Goal: Information Seeking & Learning: Learn about a topic

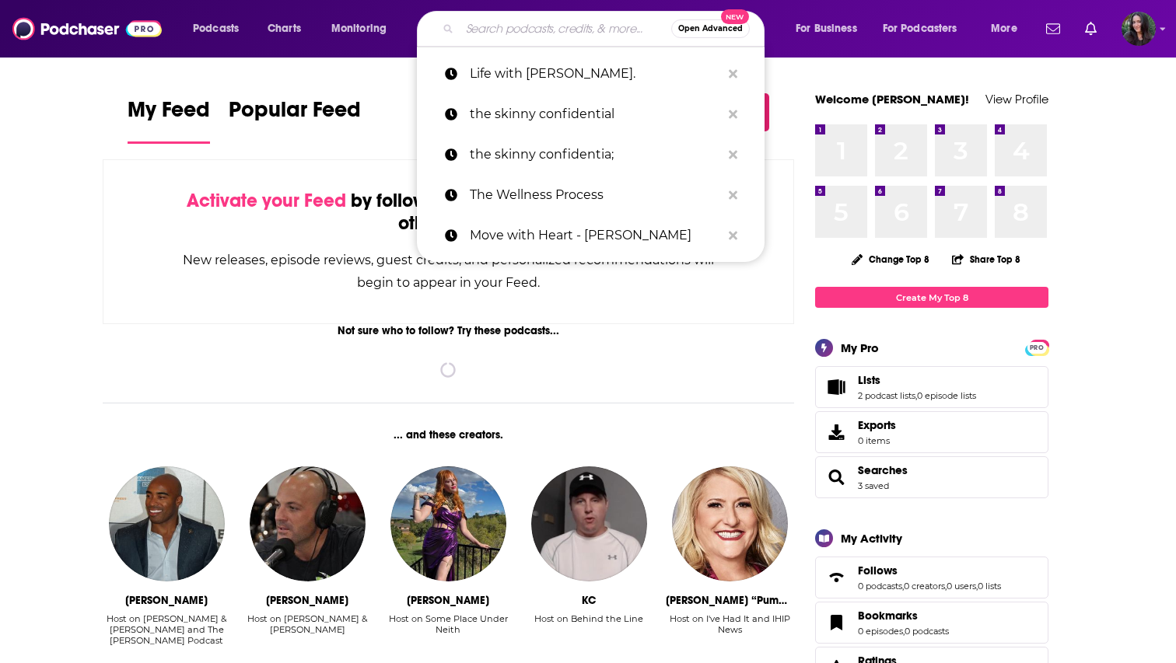
click at [592, 37] on input "Search podcasts, credits, & more..." at bounding box center [566, 28] width 212 height 25
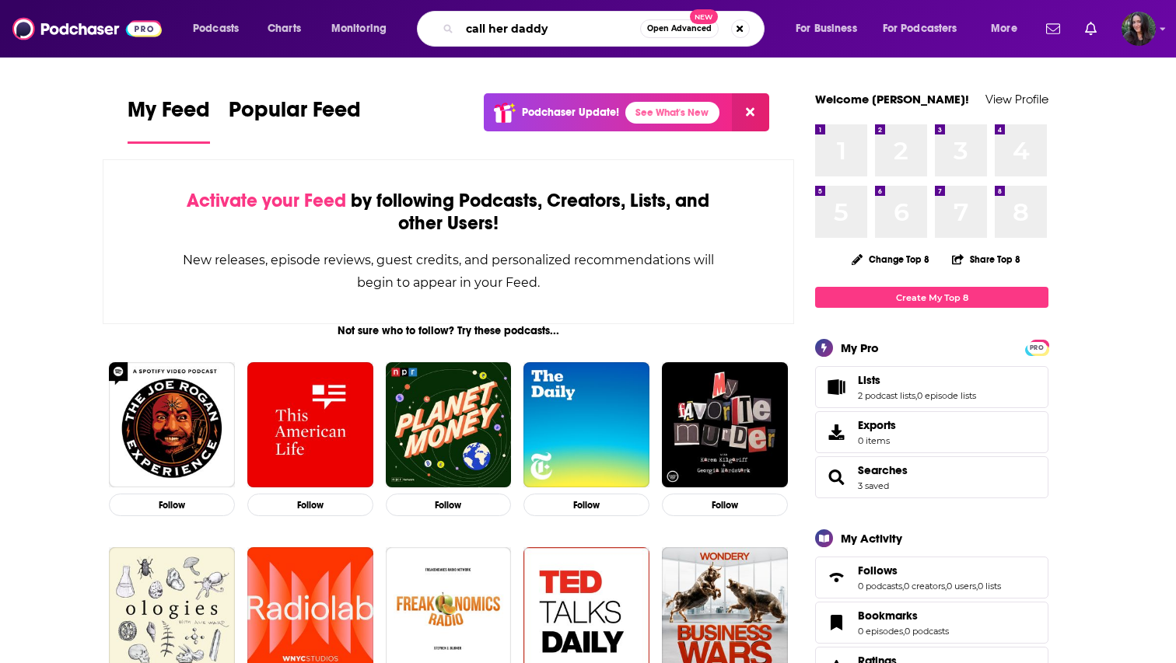
type input "call her daddy"
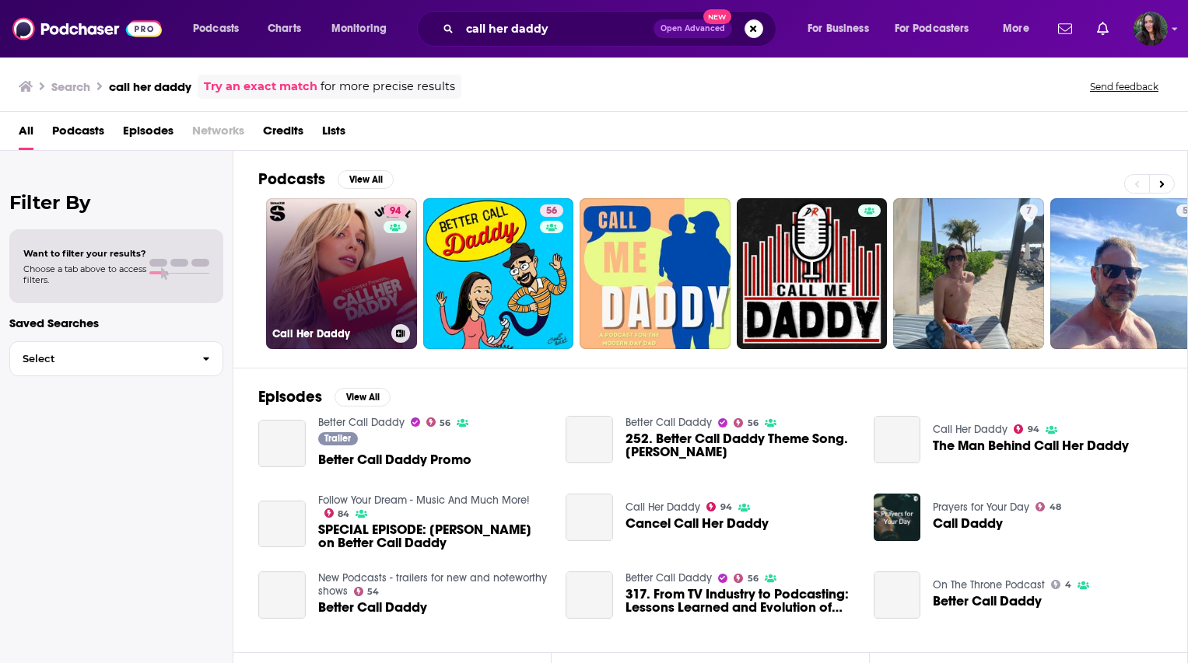
click at [316, 225] on link "94 Call Her Daddy" at bounding box center [341, 273] width 151 height 151
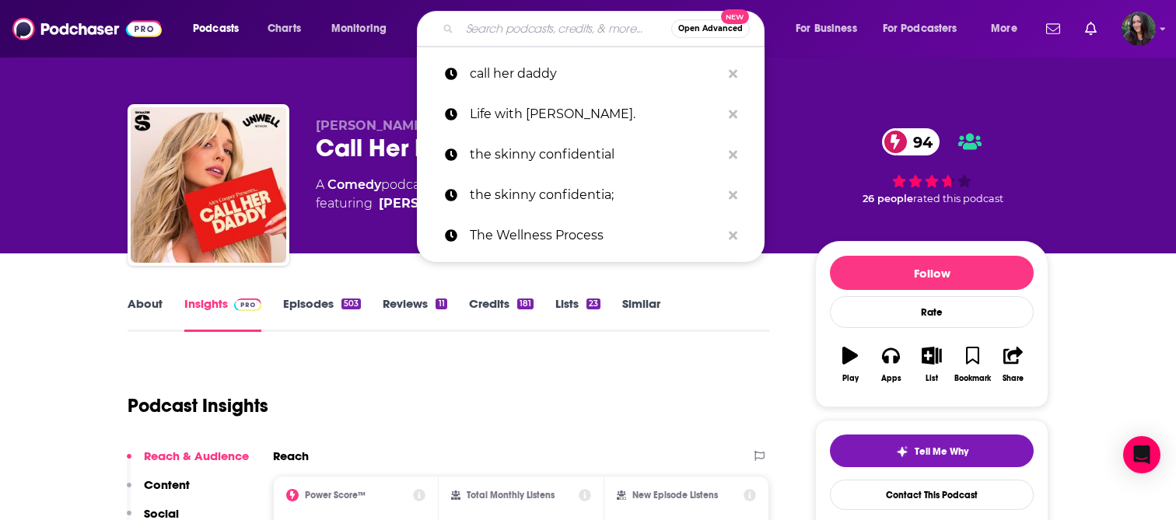
click at [520, 32] on input "Search podcasts, credits, & more..." at bounding box center [566, 28] width 212 height 25
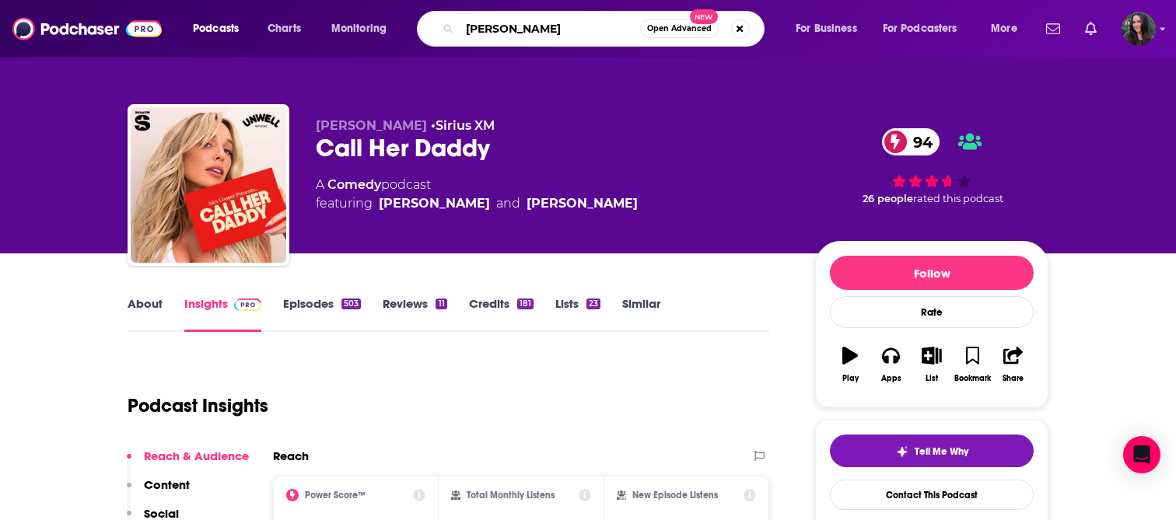
type input "[PERSON_NAME]"
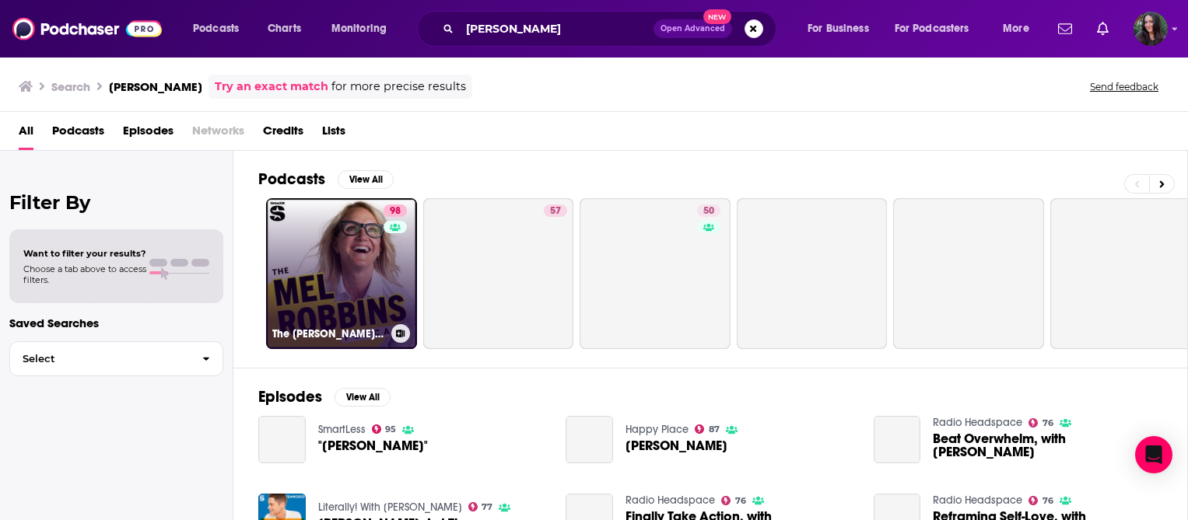
click at [348, 268] on link "98 The [PERSON_NAME] Podcast" at bounding box center [341, 273] width 151 height 151
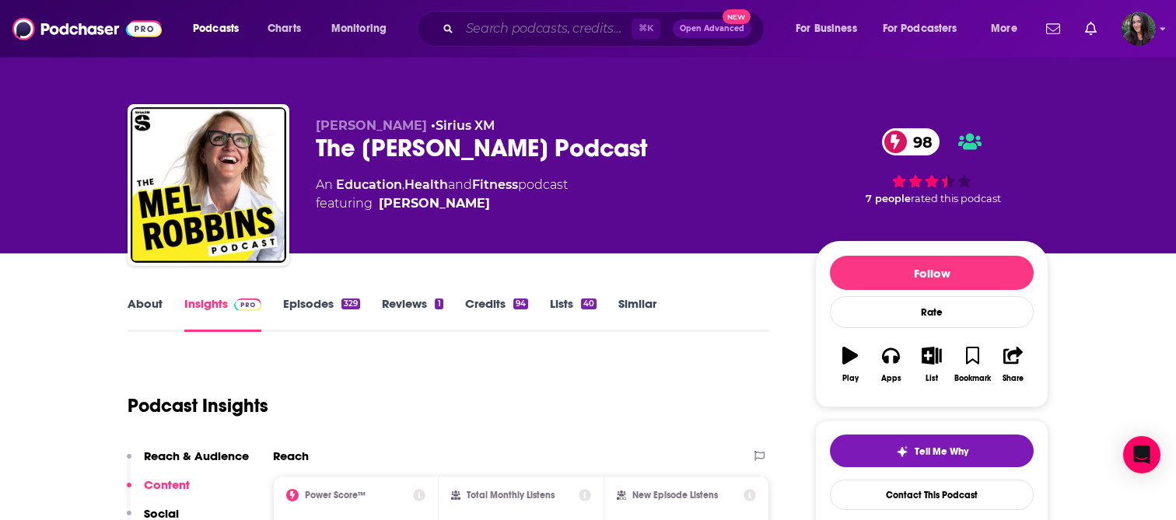
drag, startPoint x: 530, startPoint y: 33, endPoint x: 538, endPoint y: 30, distance: 9.1
click at [530, 33] on input "Search podcasts, credits, & more..." at bounding box center [546, 28] width 172 height 25
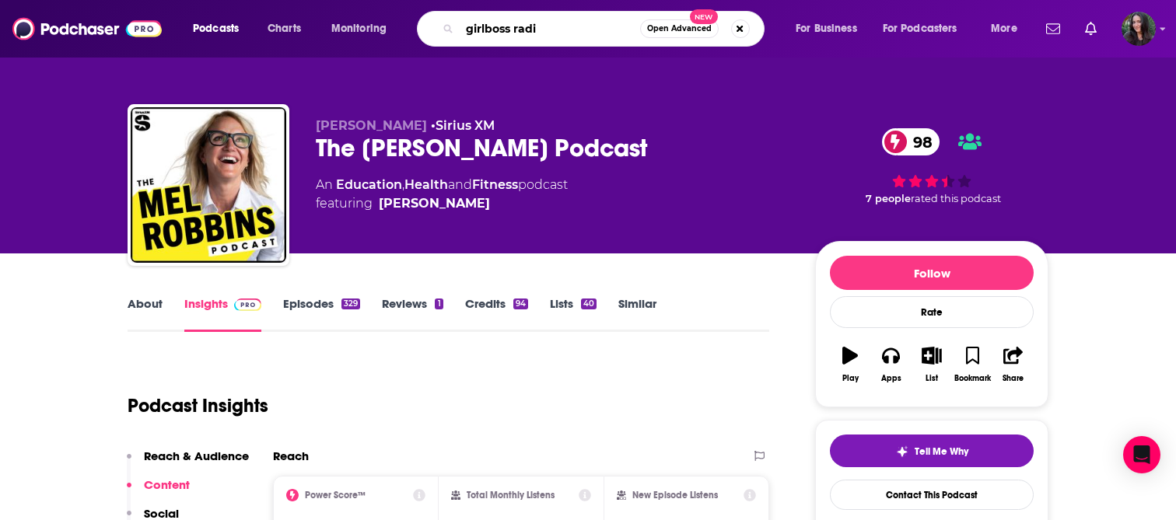
type input "girlboss radio"
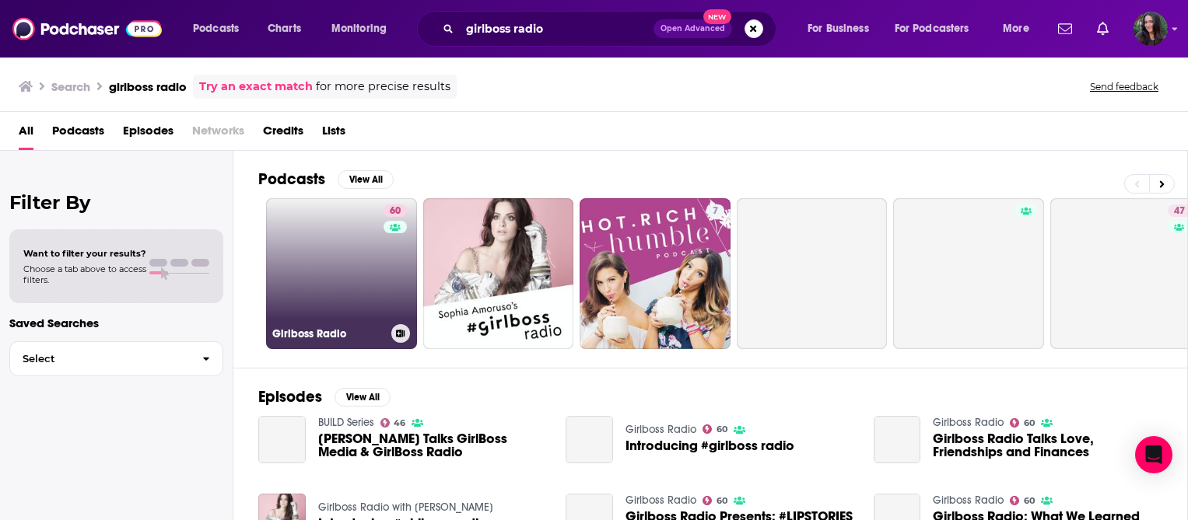
click at [336, 254] on link "60 Girlboss Radio" at bounding box center [341, 273] width 151 height 151
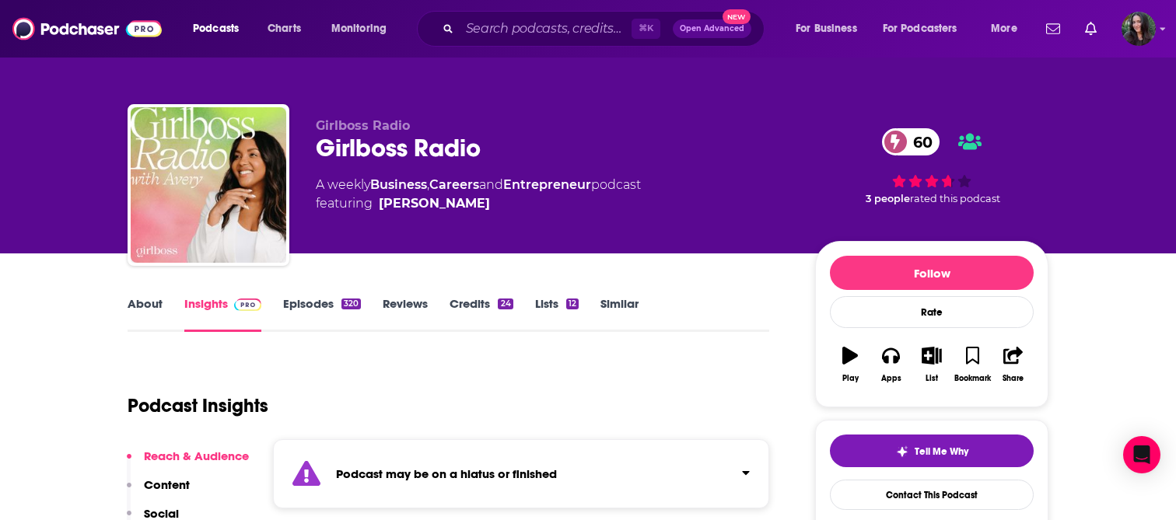
click at [310, 296] on link "Episodes 320" at bounding box center [322, 314] width 78 height 36
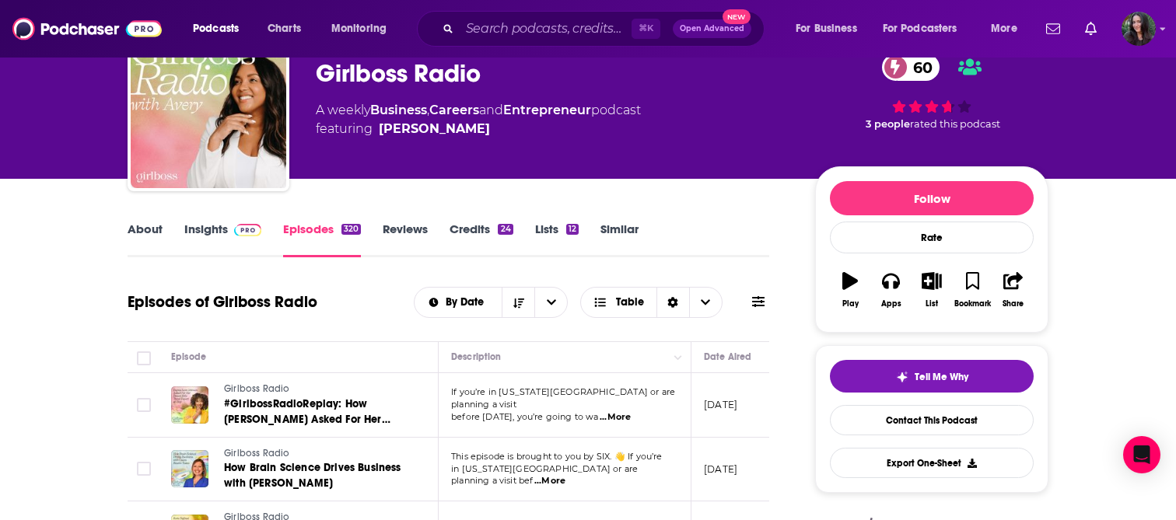
scroll to position [58, 0]
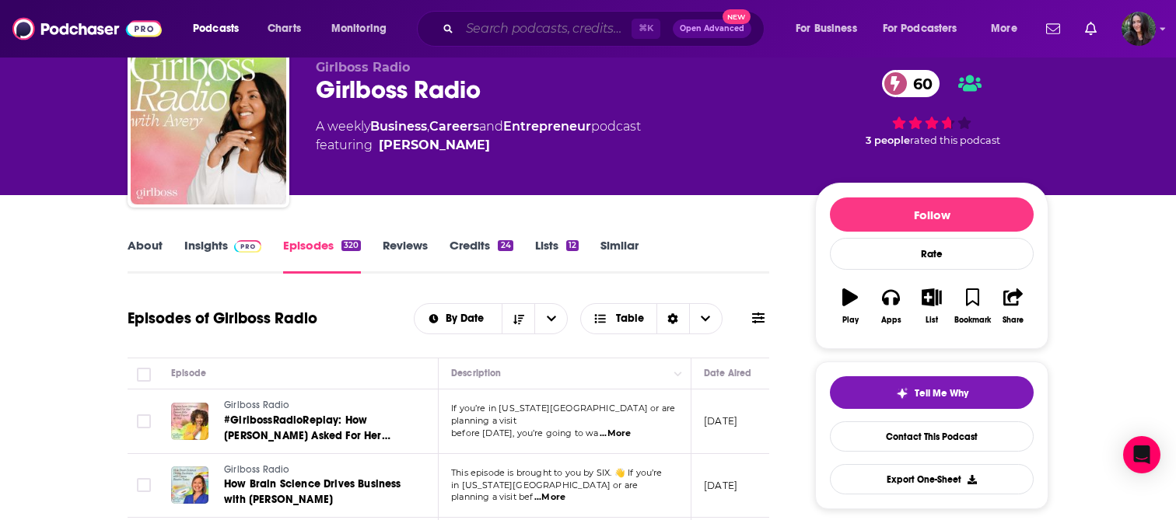
click at [497, 33] on input "Search podcasts, credits, & more..." at bounding box center [546, 28] width 172 height 25
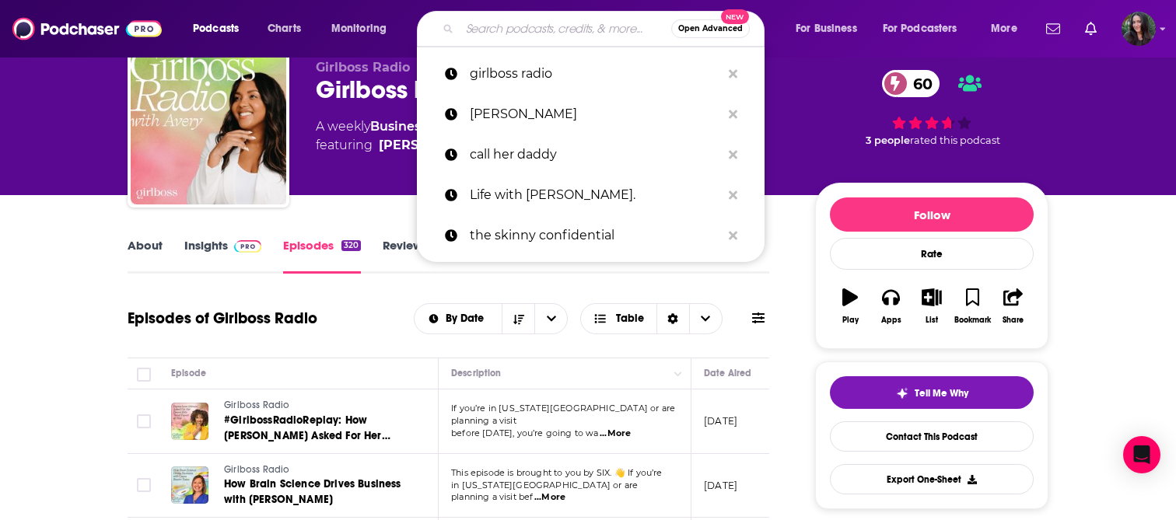
click at [497, 33] on input "Search podcasts, credits, & more..." at bounding box center [566, 28] width 212 height 25
paste input "IMO with [PERSON_NAME] and [PERSON_NAME]"
type input "IMO with [PERSON_NAME] and [PERSON_NAME]"
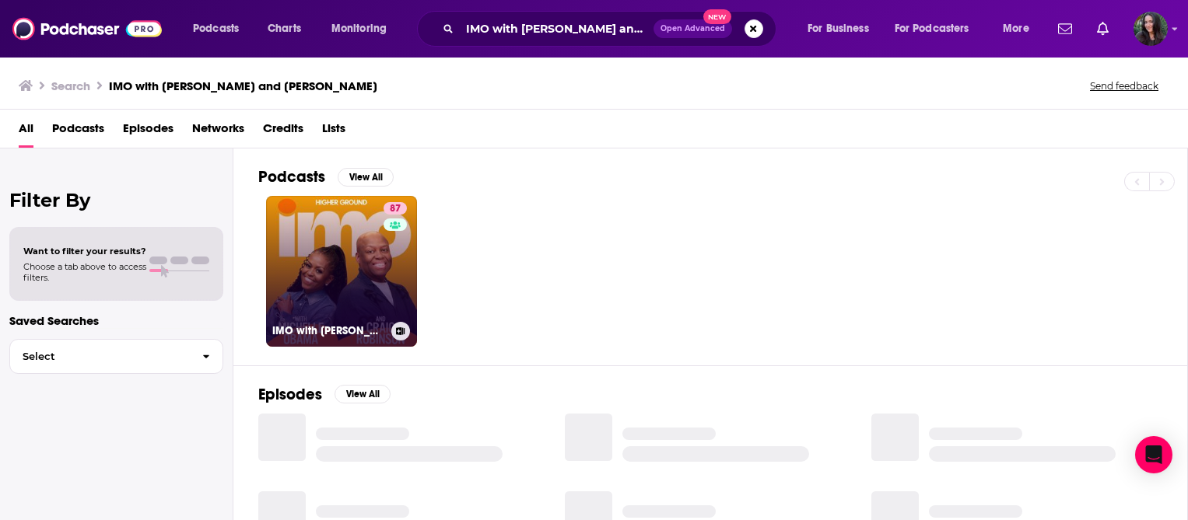
click at [332, 257] on link "87 IMO with [PERSON_NAME] and [PERSON_NAME]" at bounding box center [341, 271] width 151 height 151
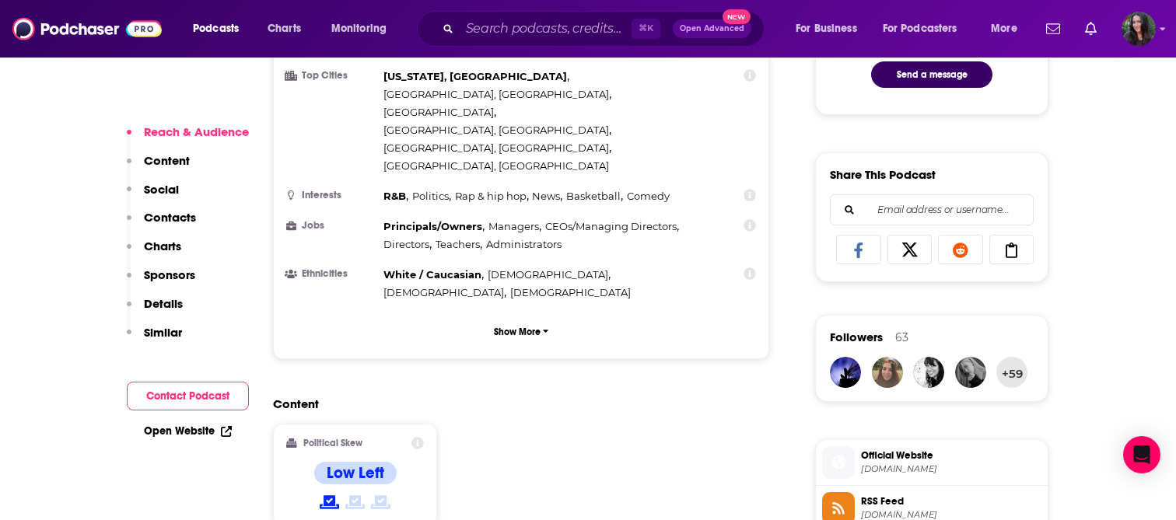
scroll to position [880, 0]
click at [528, 397] on div "Content Political Skew Low Left" at bounding box center [521, 468] width 496 height 142
click at [545, 27] on input "Search podcasts, credits, & more..." at bounding box center [546, 28] width 172 height 25
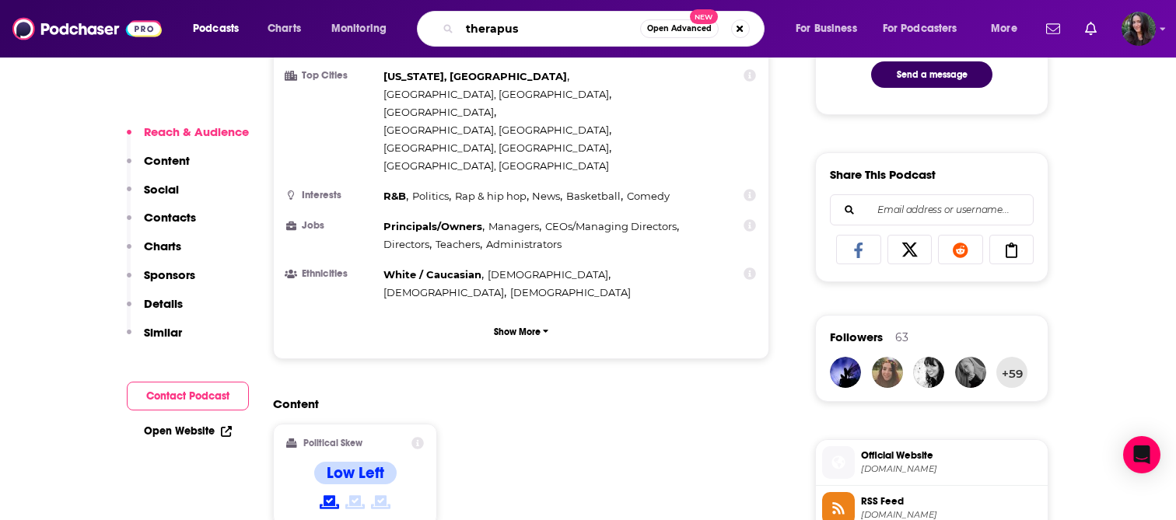
type input "therapuss"
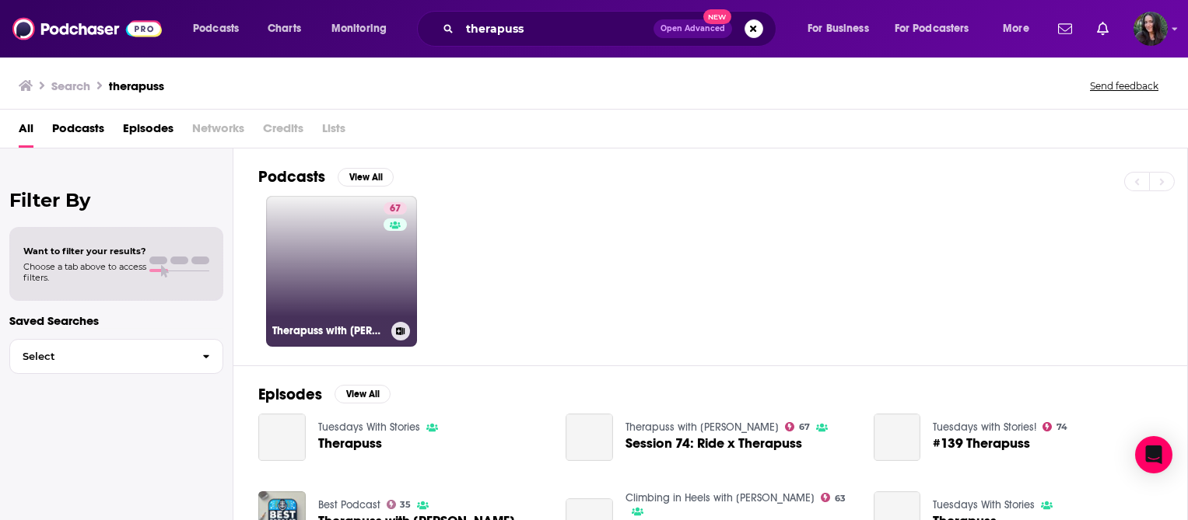
click at [348, 244] on link "67 Therapuss with [PERSON_NAME]" at bounding box center [341, 271] width 151 height 151
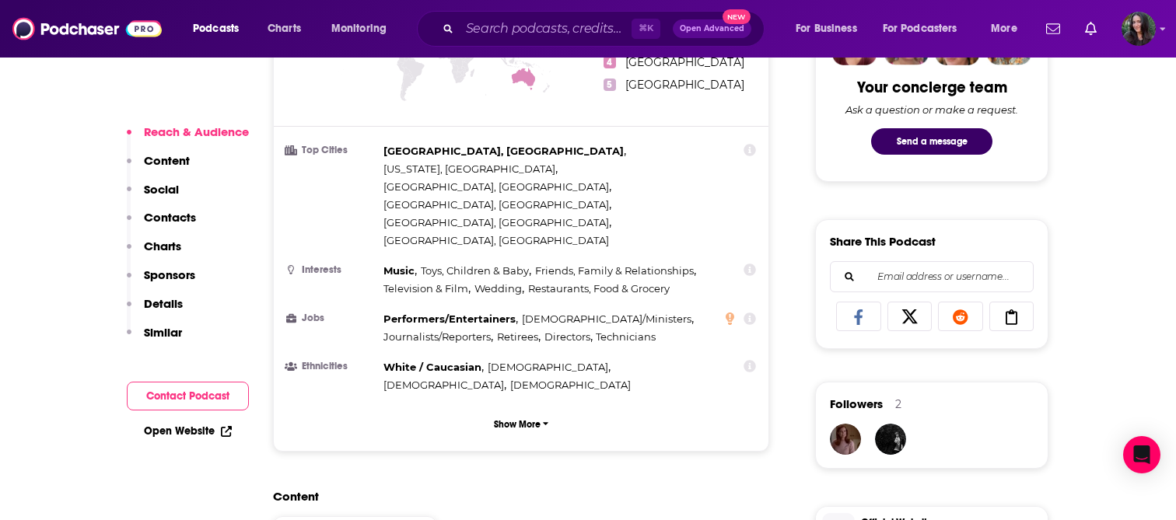
scroll to position [833, 0]
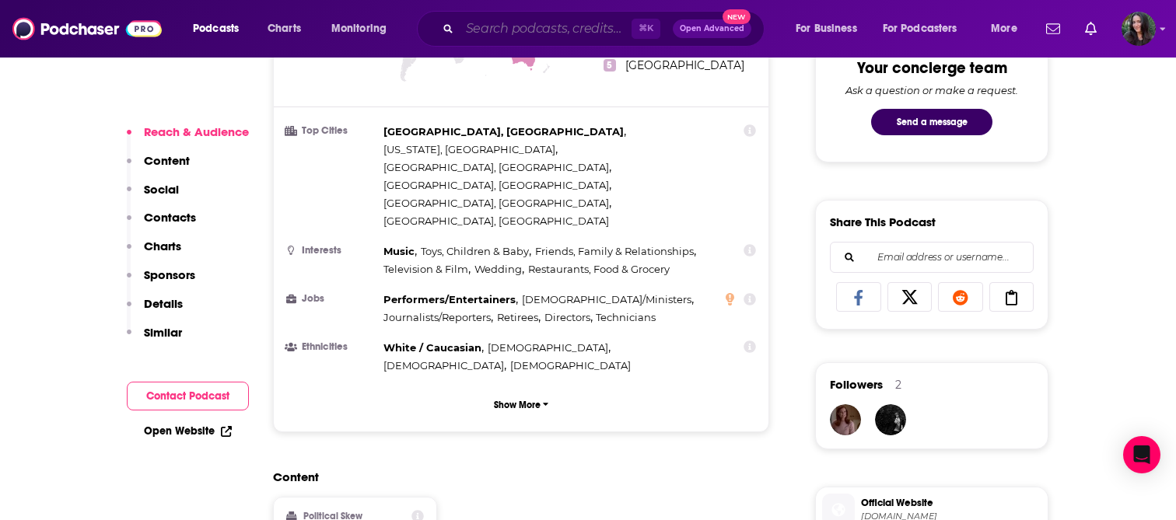
click at [507, 25] on input "Search podcasts, credits, & more..." at bounding box center [546, 28] width 172 height 25
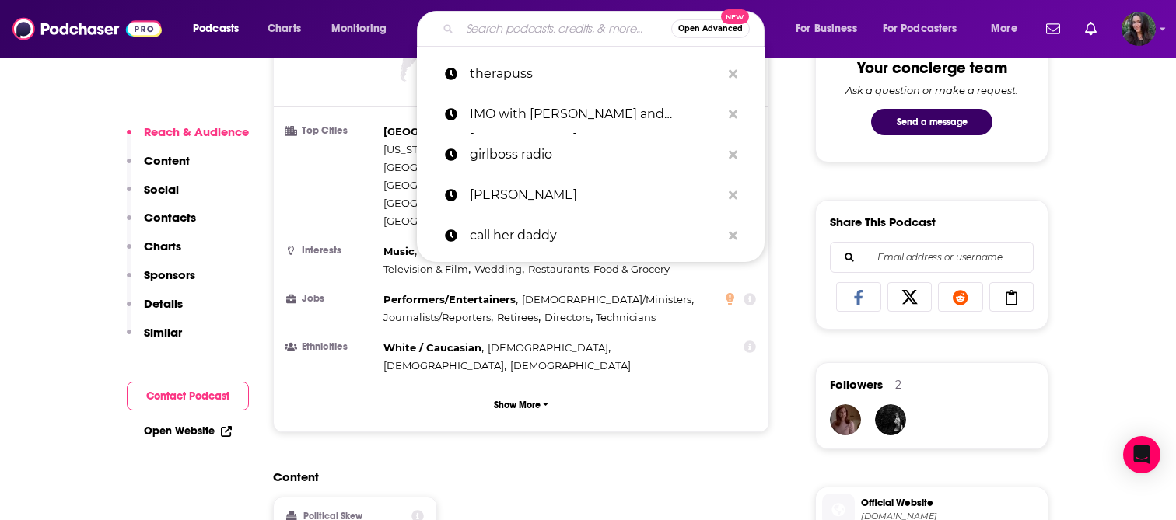
paste input "Not Gonna Lie with [PERSON_NAME]"
type input "Not Gonna Lie with [PERSON_NAME]"
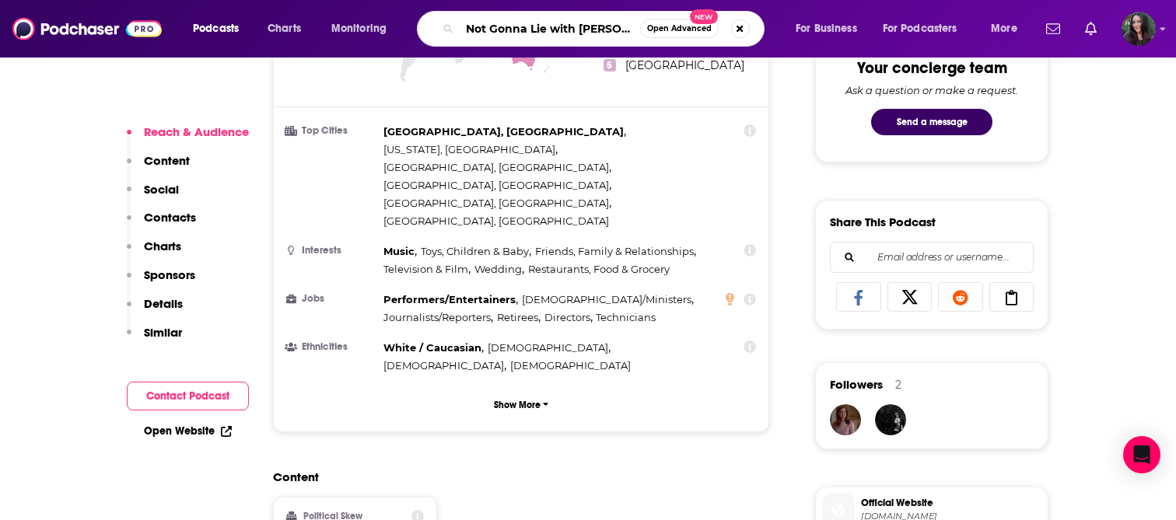
scroll to position [0, 8]
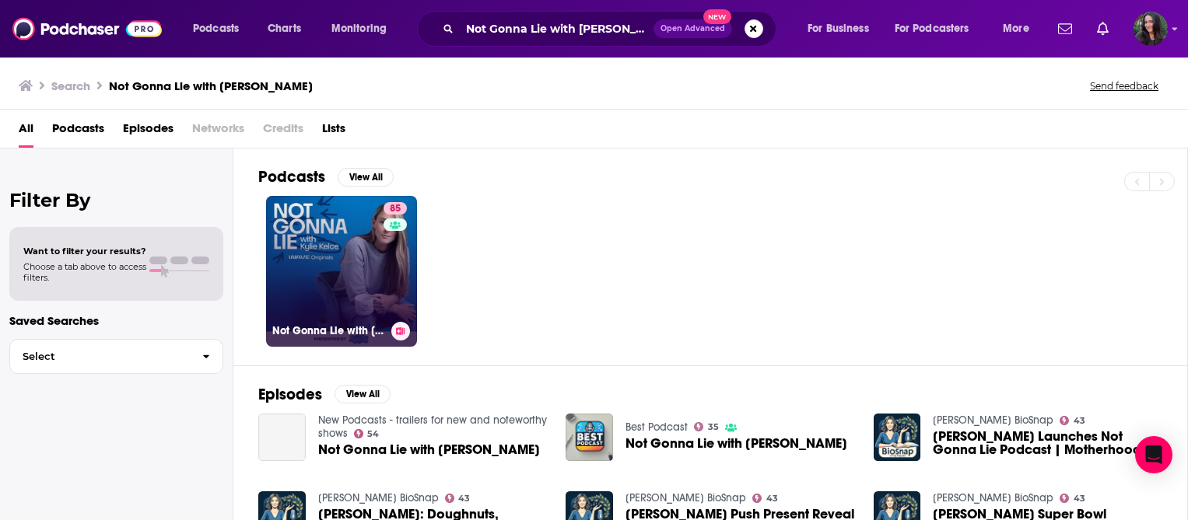
click at [345, 240] on link "85 Not Gonna Lie with [PERSON_NAME]" at bounding box center [341, 271] width 151 height 151
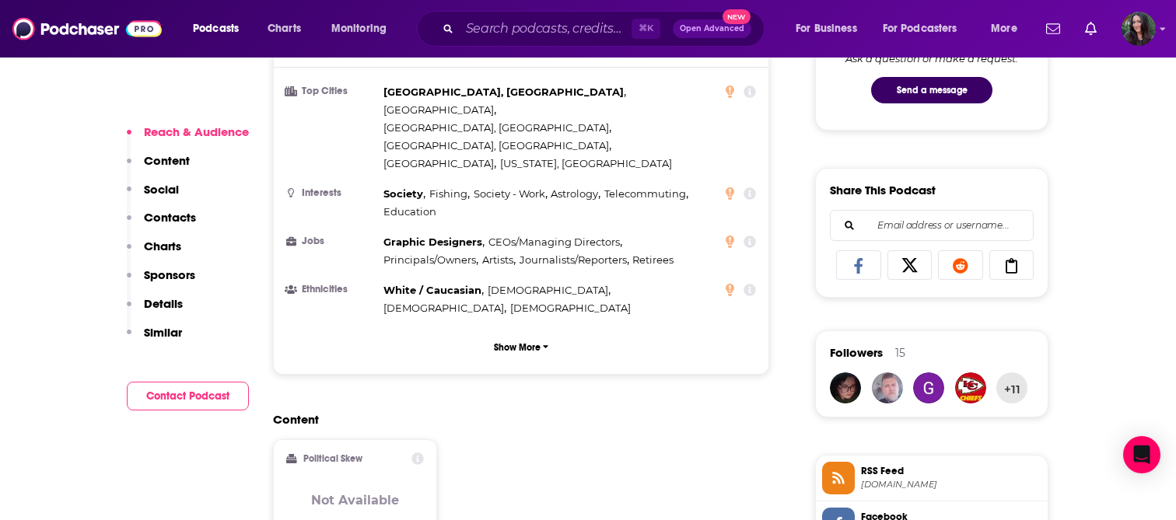
scroll to position [865, 0]
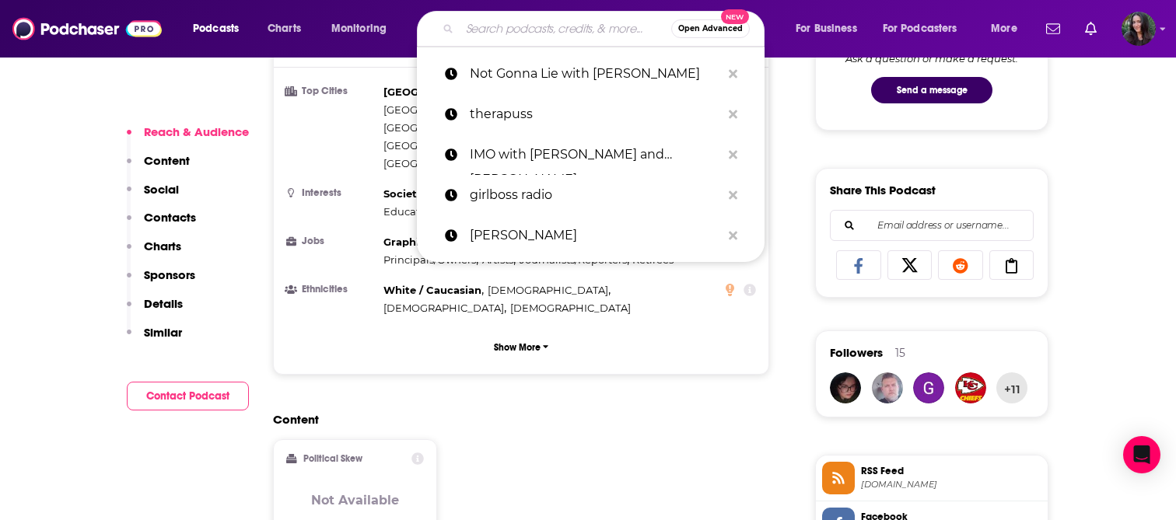
click at [543, 29] on input "Search podcasts, credits, & more..." at bounding box center [566, 28] width 212 height 25
paste input "Gloss Angeles"
type input "Gloss Angeles"
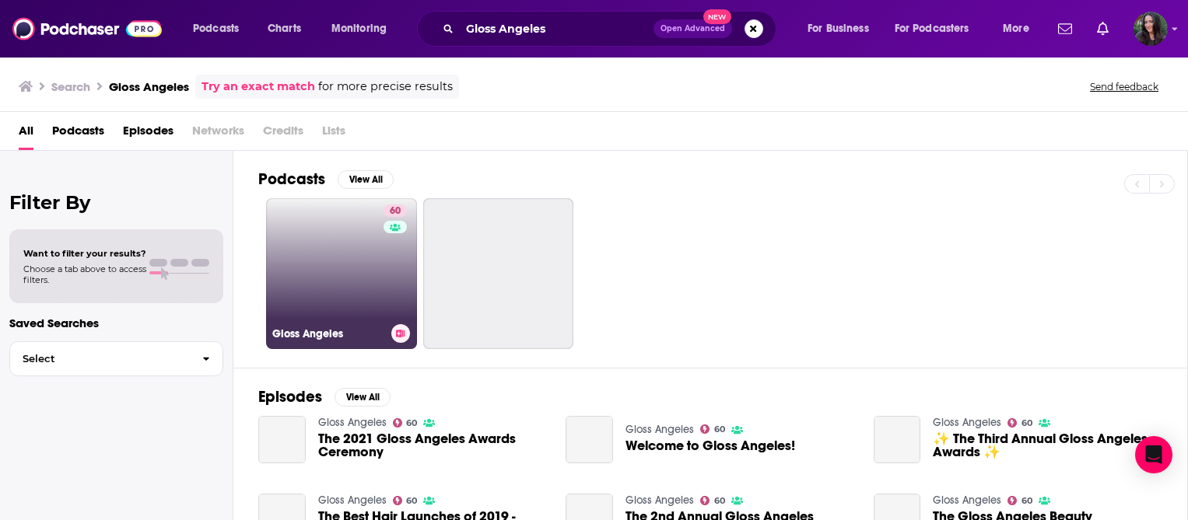
click at [320, 275] on link "60 Gloss Angeles" at bounding box center [341, 273] width 151 height 151
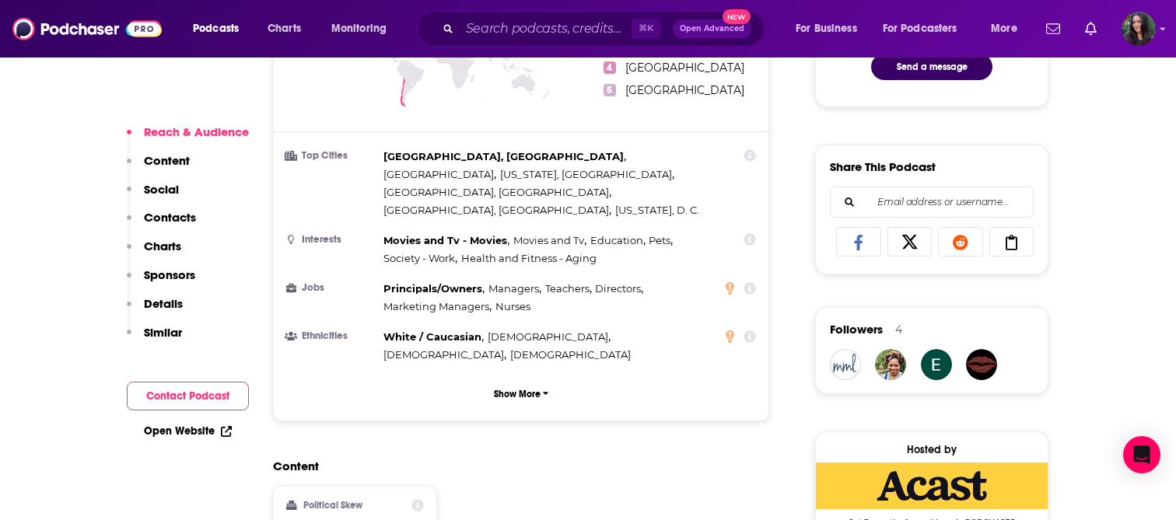
scroll to position [1030, 0]
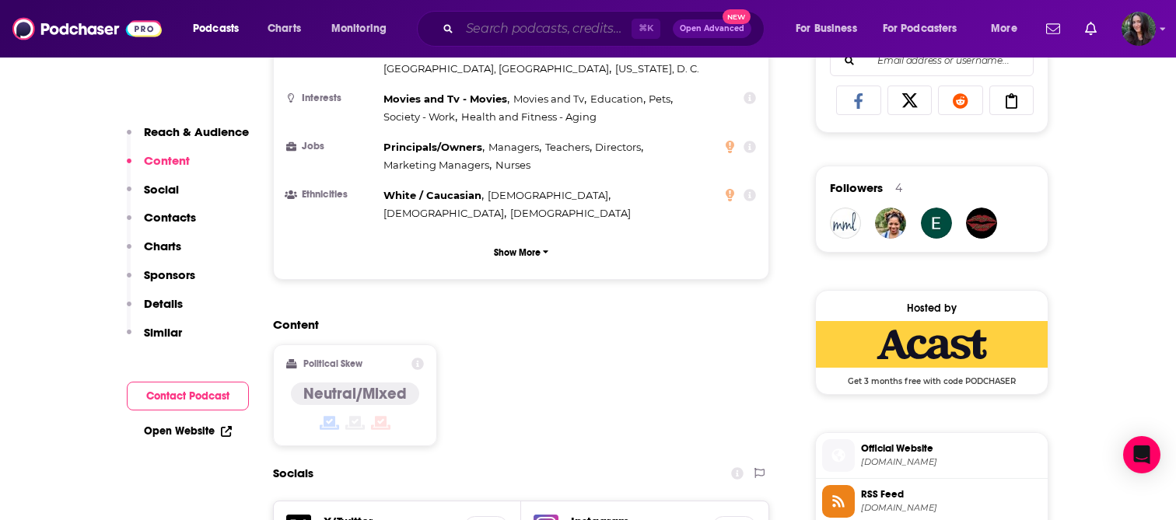
click at [493, 31] on input "Search podcasts, credits, & more..." at bounding box center [546, 28] width 172 height 25
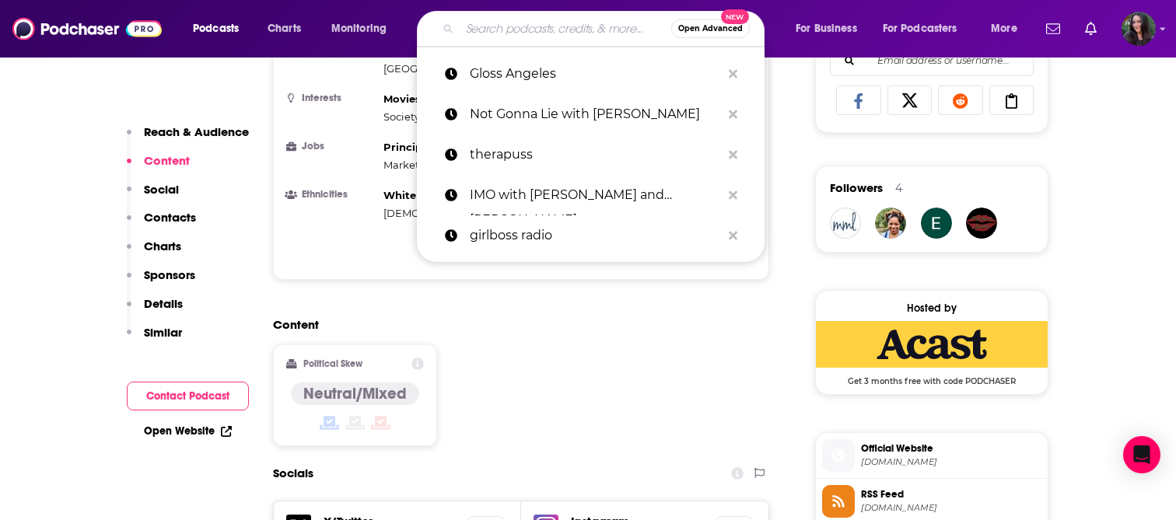
paste input "Dr. [PERSON_NAME] Show"
type input "Dr. [PERSON_NAME] Show"
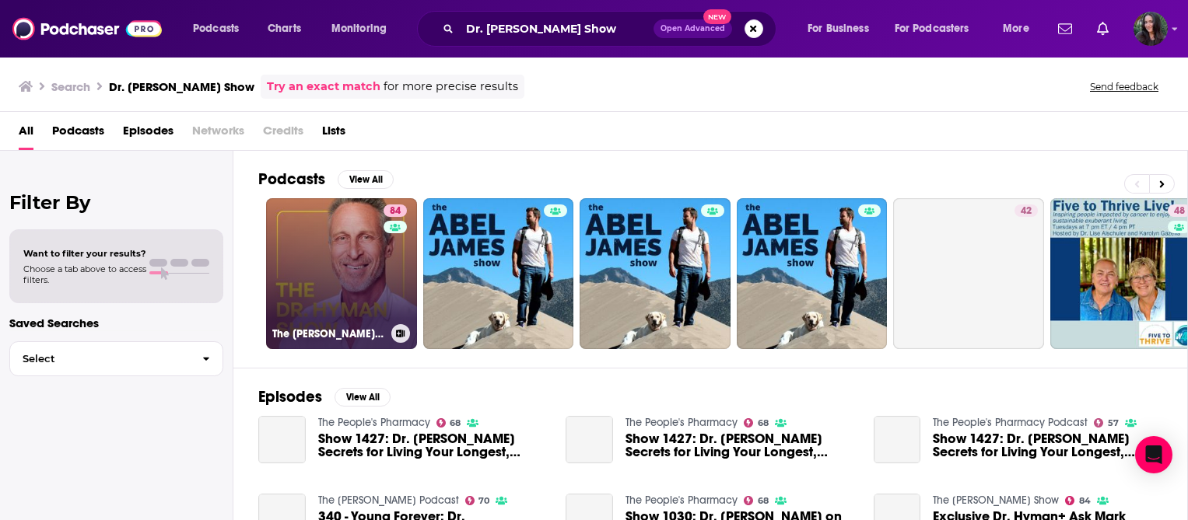
click at [383, 260] on div "84" at bounding box center [396, 265] width 27 height 120
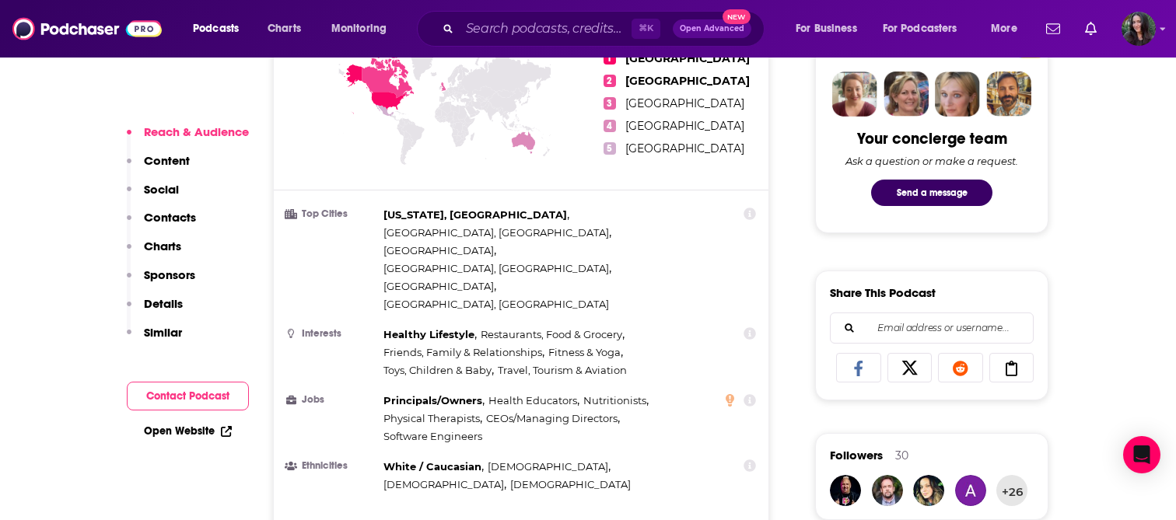
scroll to position [903, 0]
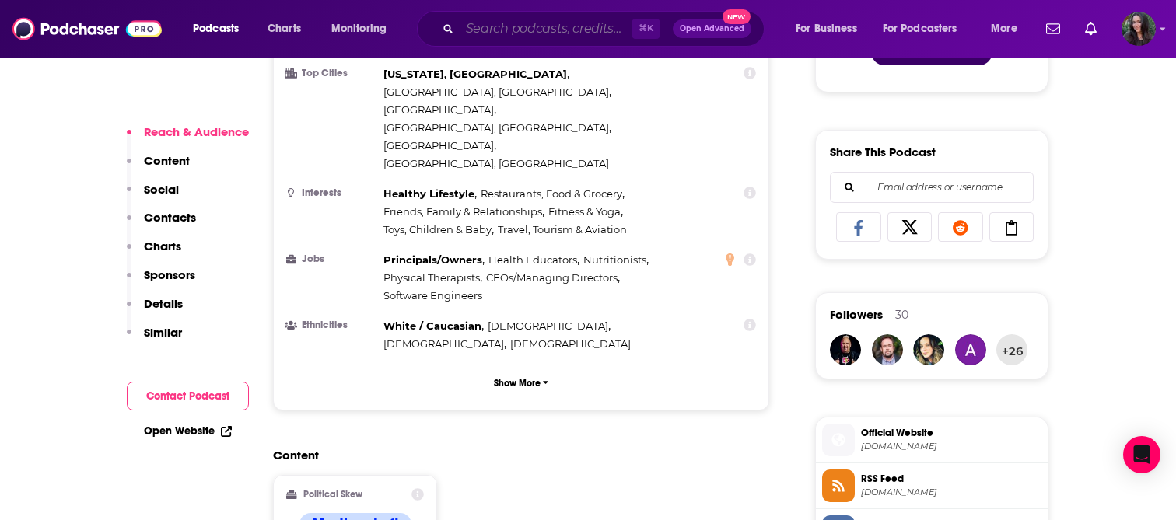
click at [560, 26] on input "Search podcasts, credits, & more..." at bounding box center [546, 28] width 172 height 25
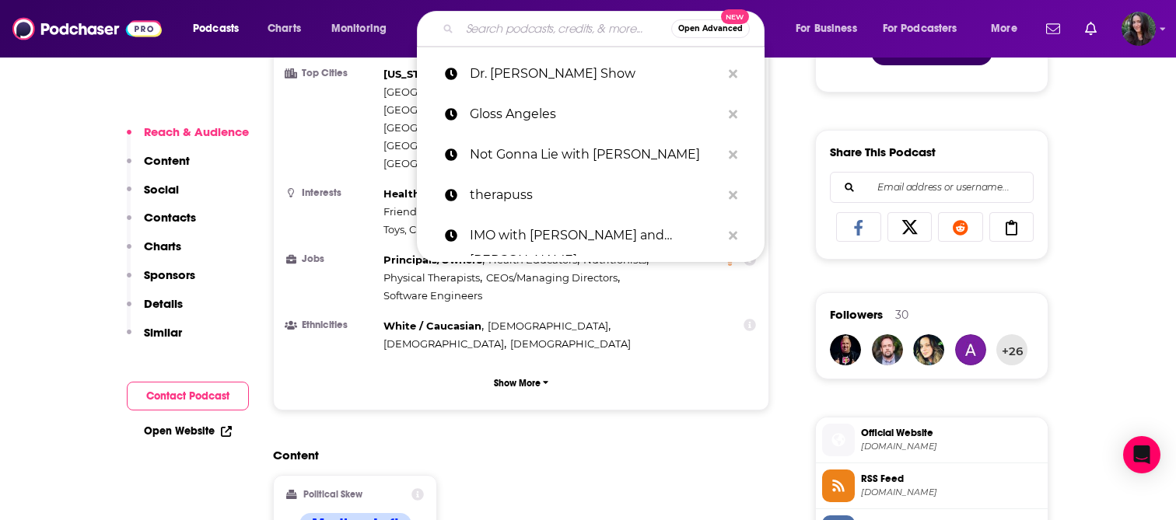
paste input "How I Built This"
type input "How I Built This"
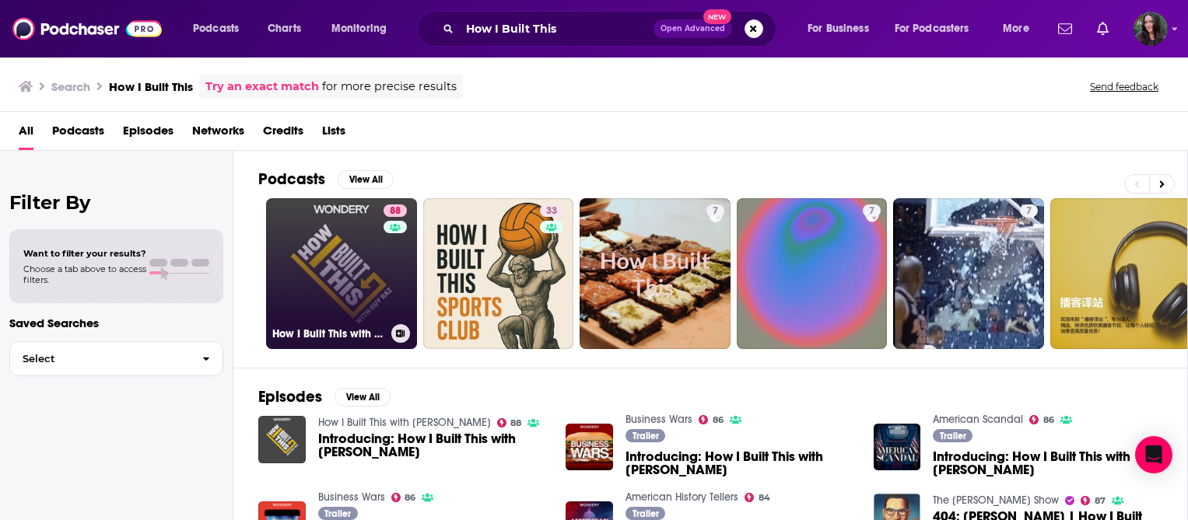
click at [341, 254] on link "88 How I Built This with [PERSON_NAME]" at bounding box center [341, 273] width 151 height 151
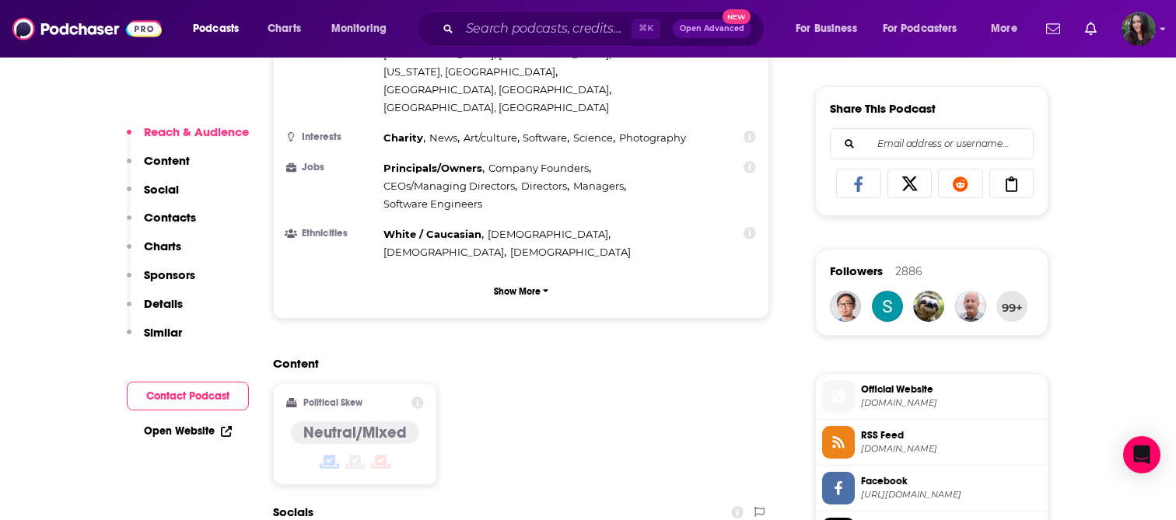
scroll to position [969, 0]
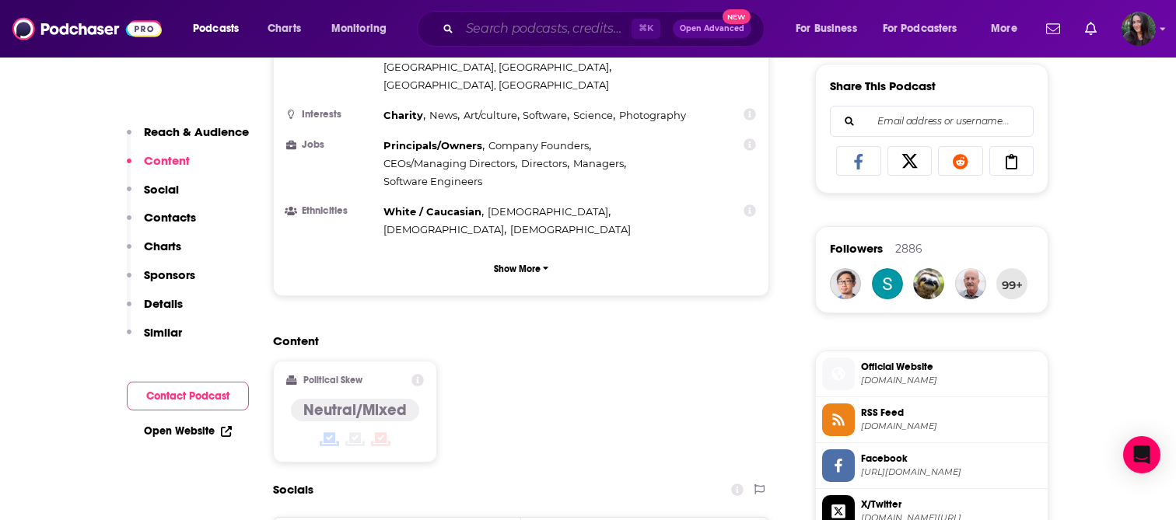
click at [516, 37] on input "Search podcasts, credits, & more..." at bounding box center [546, 28] width 172 height 25
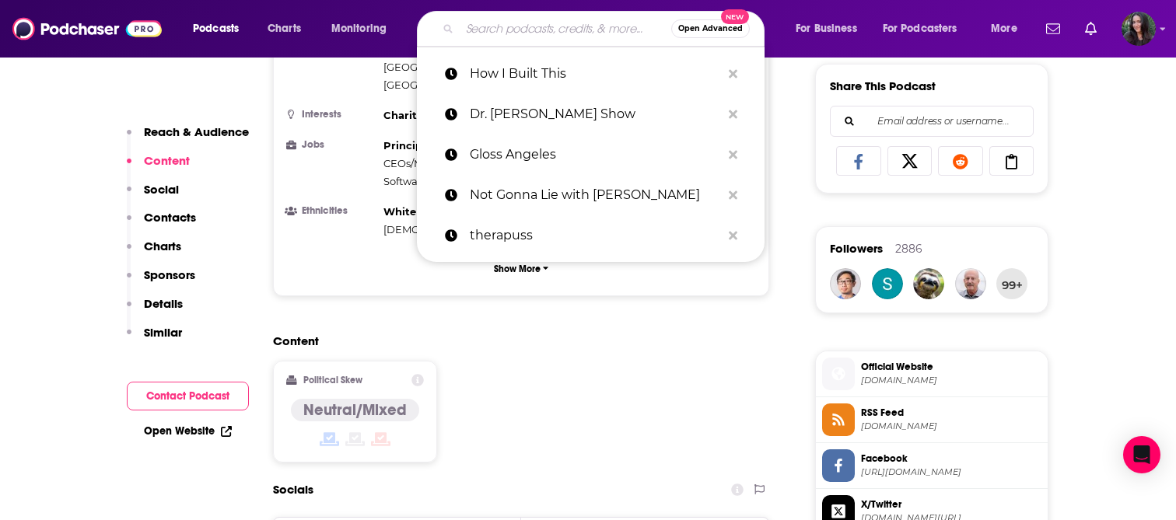
paste input "Well with [PERSON_NAME]"
type input "Well with [PERSON_NAME]"
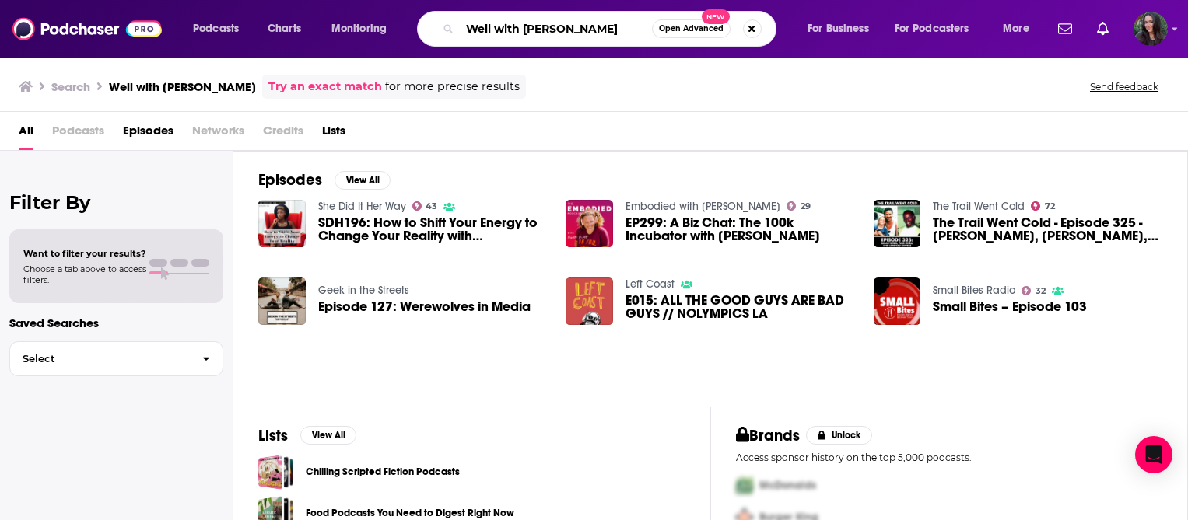
drag, startPoint x: 489, startPoint y: 30, endPoint x: 670, endPoint y: 33, distance: 181.3
click at [670, 33] on div "Well with [PERSON_NAME] Open Advanced New" at bounding box center [596, 29] width 359 height 36
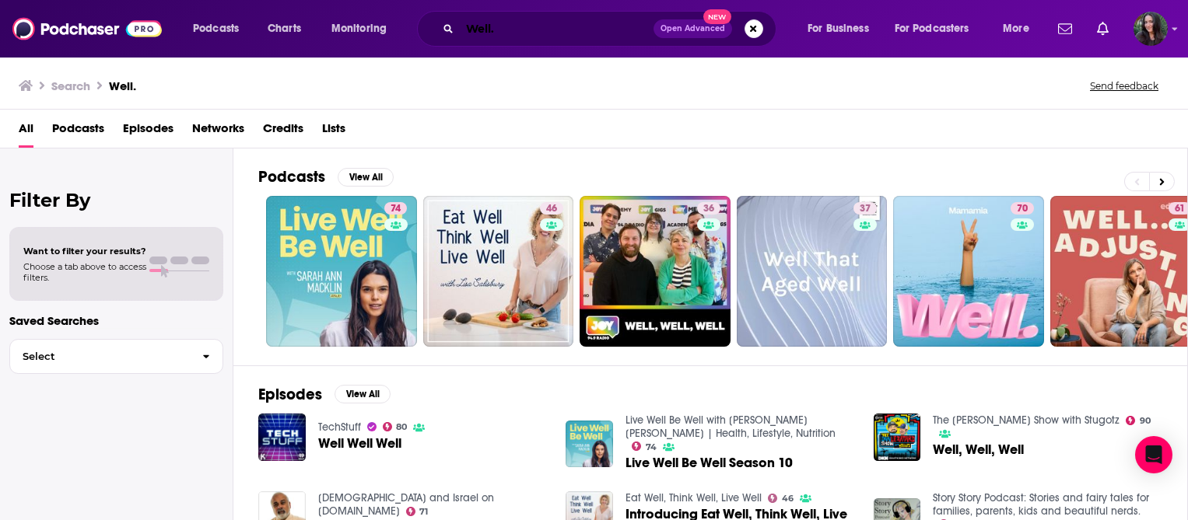
click at [541, 23] on input "Well." at bounding box center [557, 28] width 194 height 25
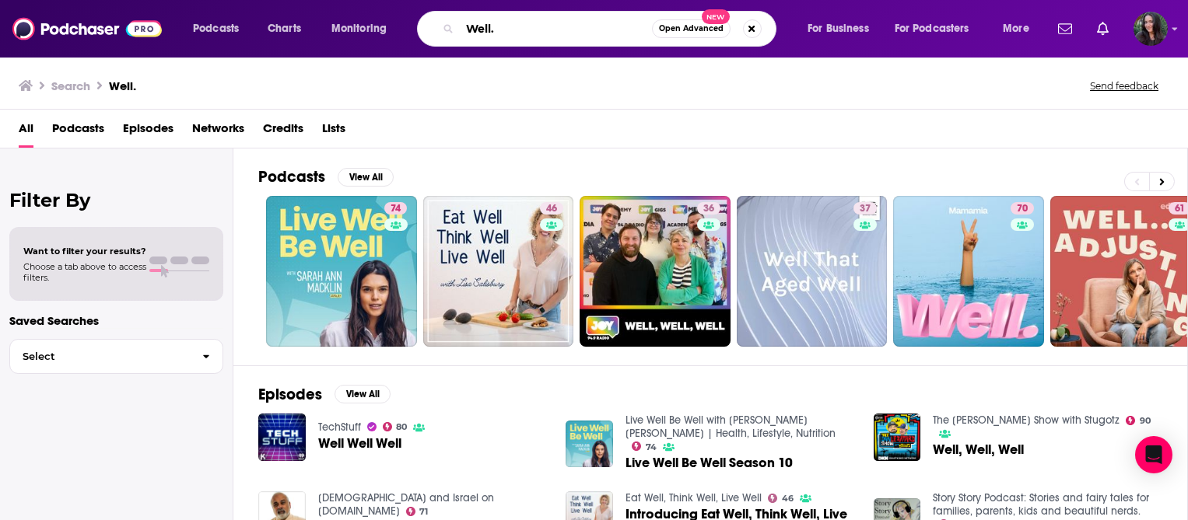
click at [541, 23] on input "Well." at bounding box center [556, 28] width 192 height 25
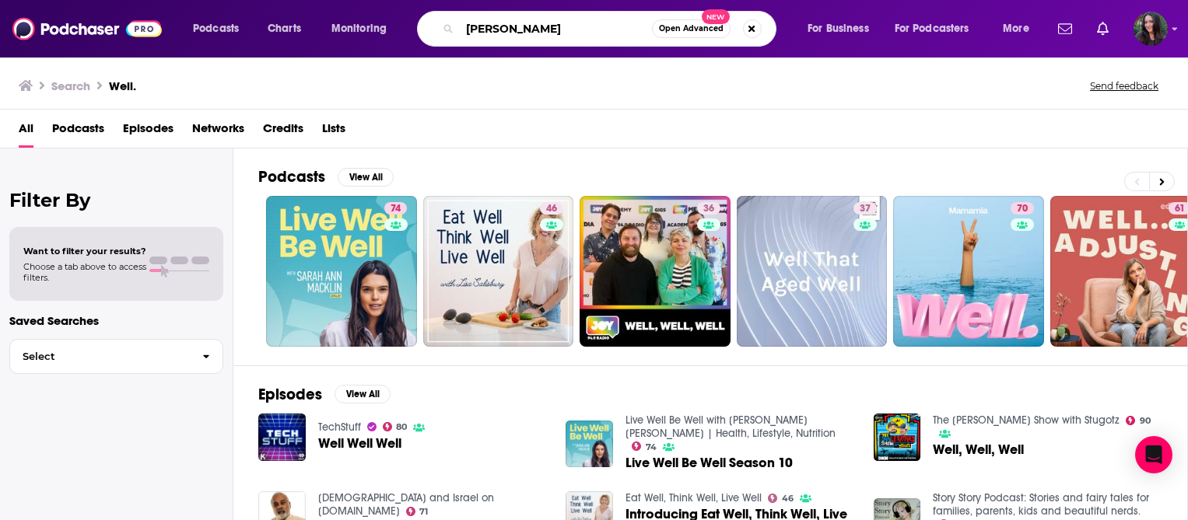
type input "[PERSON_NAME]"
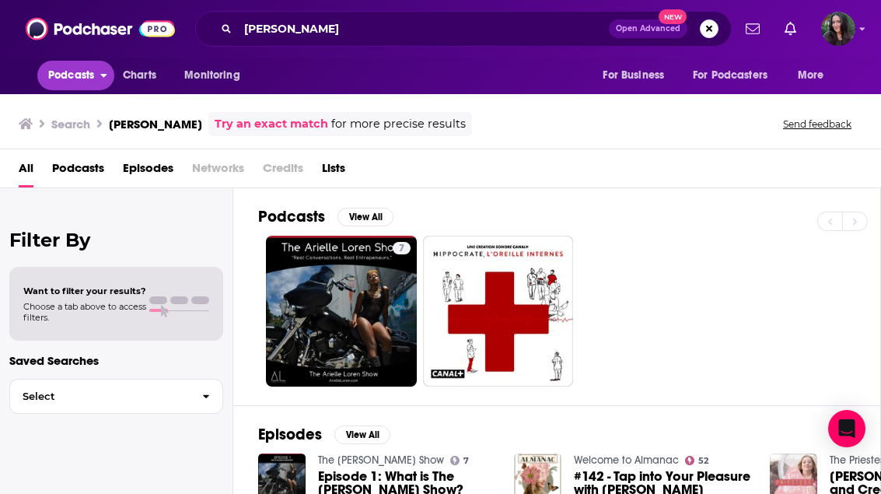
click at [54, 75] on span "Podcasts" at bounding box center [71, 76] width 46 height 22
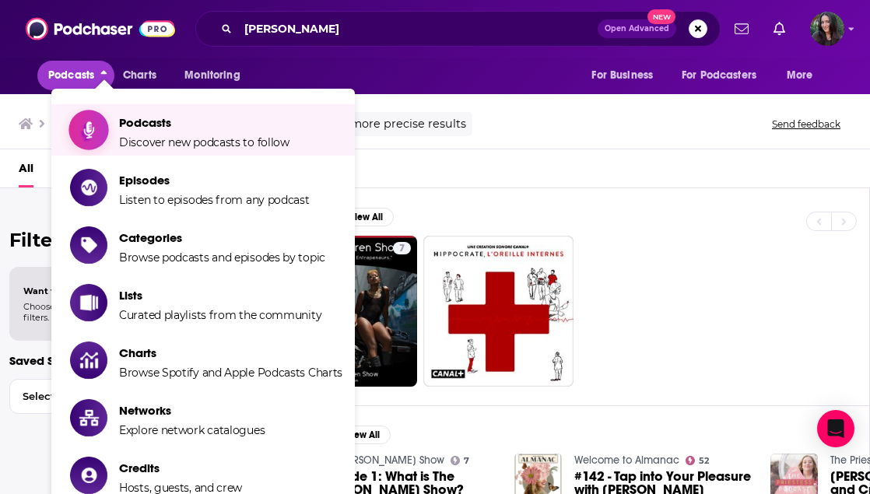
click at [168, 131] on span "Podcasts Discover new podcasts to follow" at bounding box center [204, 129] width 170 height 39
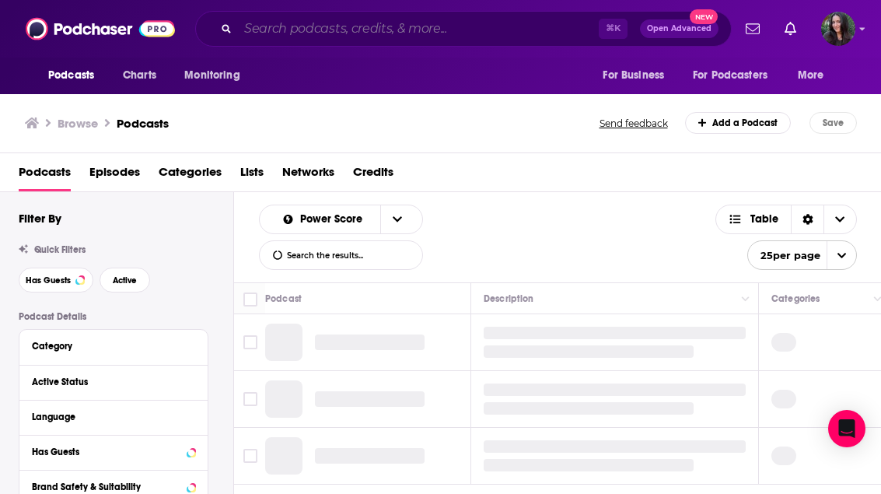
click at [323, 29] on input "Search podcasts, credits, & more..." at bounding box center [418, 28] width 361 height 25
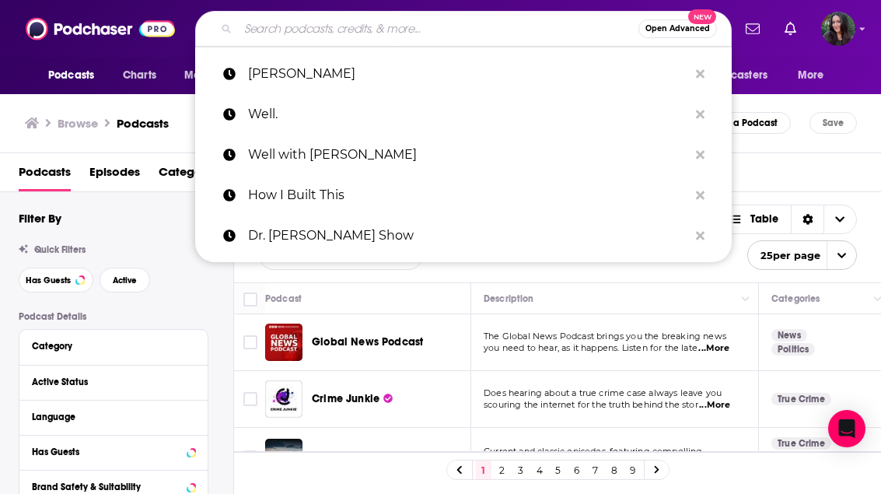
click at [313, 30] on input "Search podcasts, credits, & more..." at bounding box center [438, 28] width 401 height 25
paste input "Well with [PERSON_NAME]"
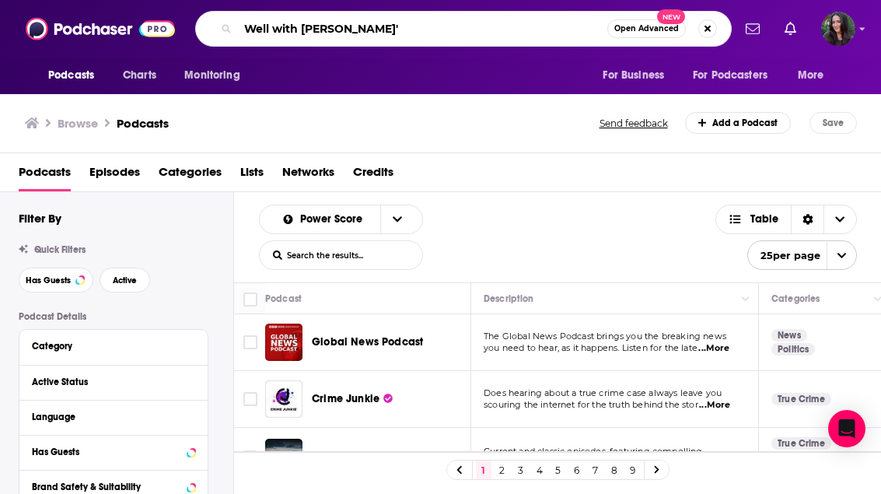
type input "Well with [PERSON_NAME]"
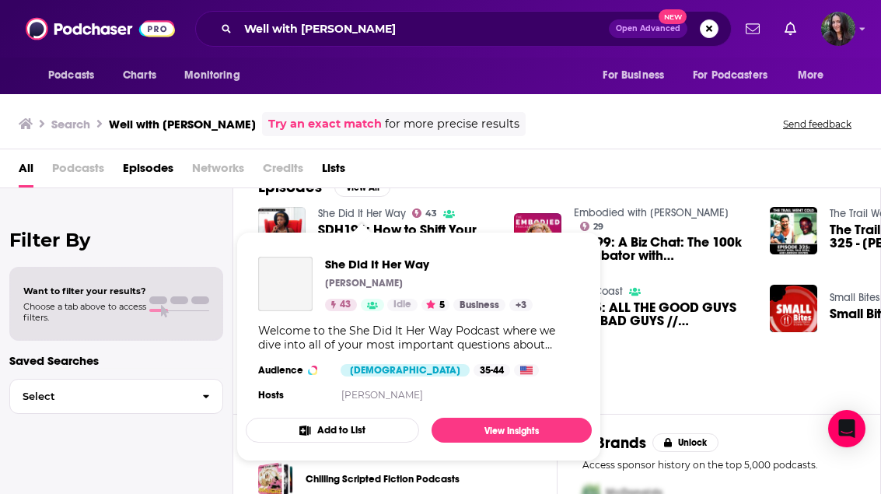
scroll to position [37, 0]
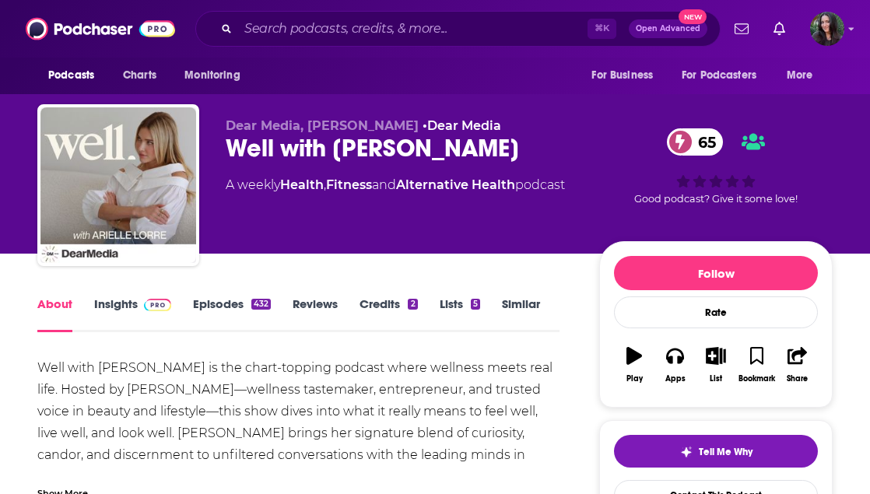
click at [157, 303] on img at bounding box center [157, 305] width 27 height 12
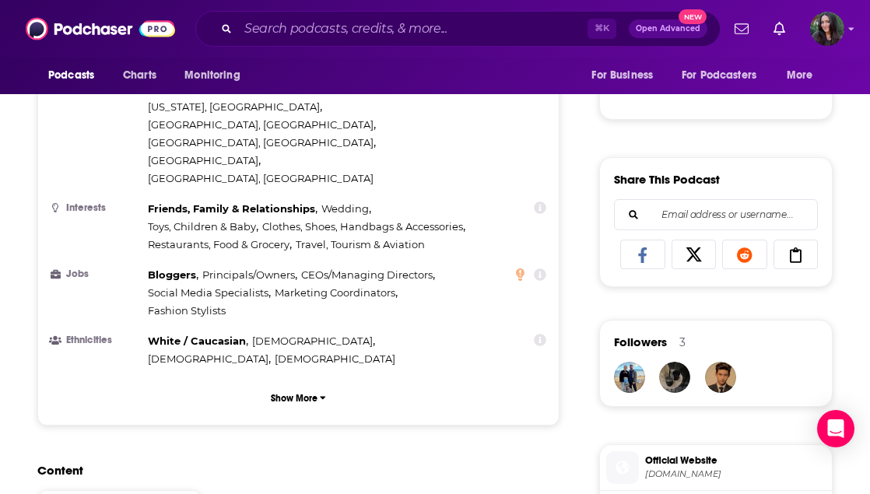
scroll to position [966, 0]
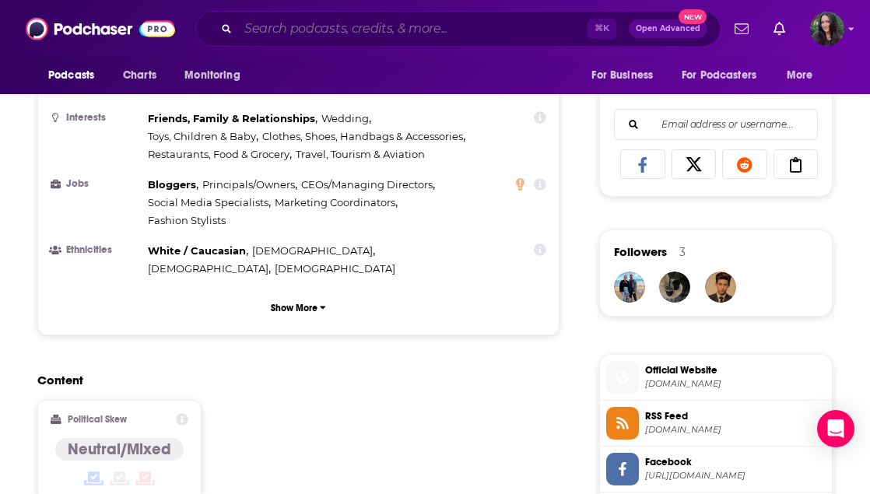
click at [324, 33] on input "Search podcasts, credits, & more..." at bounding box center [412, 28] width 349 height 25
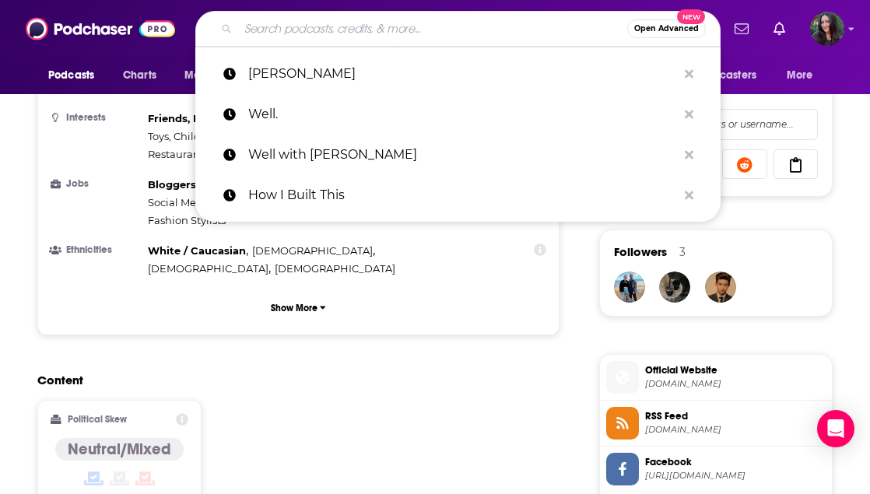
click at [324, 33] on input "Search podcasts, credits, & more..." at bounding box center [432, 28] width 389 height 25
paste input "Not Skinny But Not Fat"
type input "Not Skinny But Not Fat"
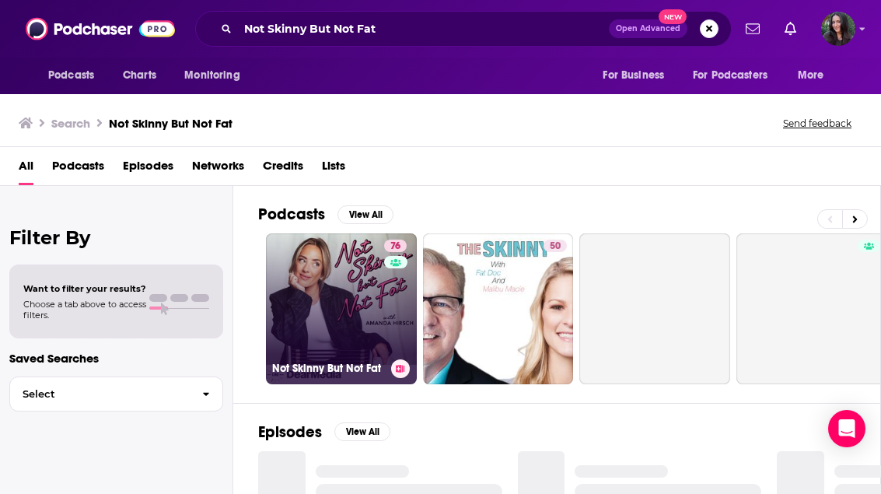
click at [349, 289] on link "76 Not Skinny But Not Fat" at bounding box center [341, 308] width 151 height 151
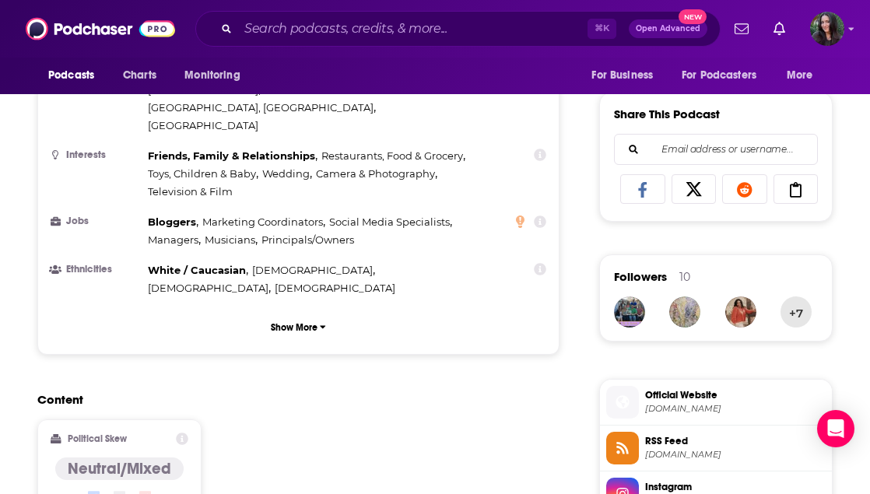
scroll to position [982, 0]
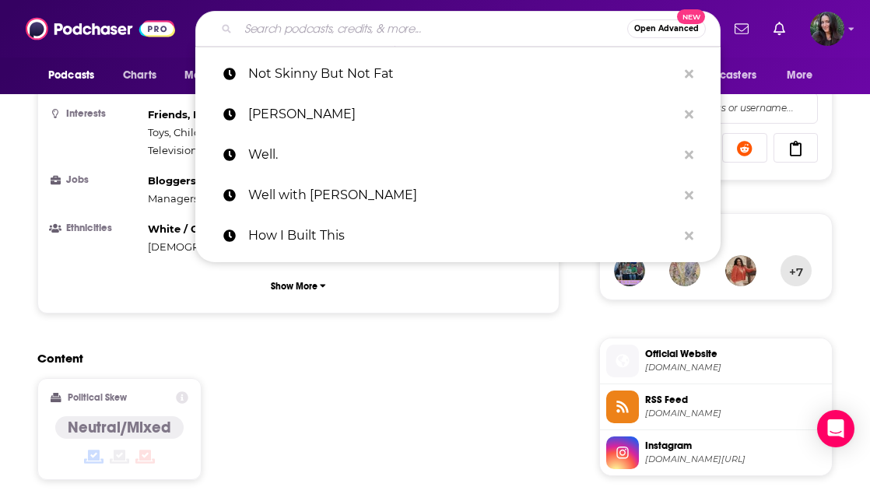
click at [331, 33] on input "Search podcasts, credits, & more..." at bounding box center [432, 28] width 389 height 25
paste input "The Toast"
type input "The Toast"
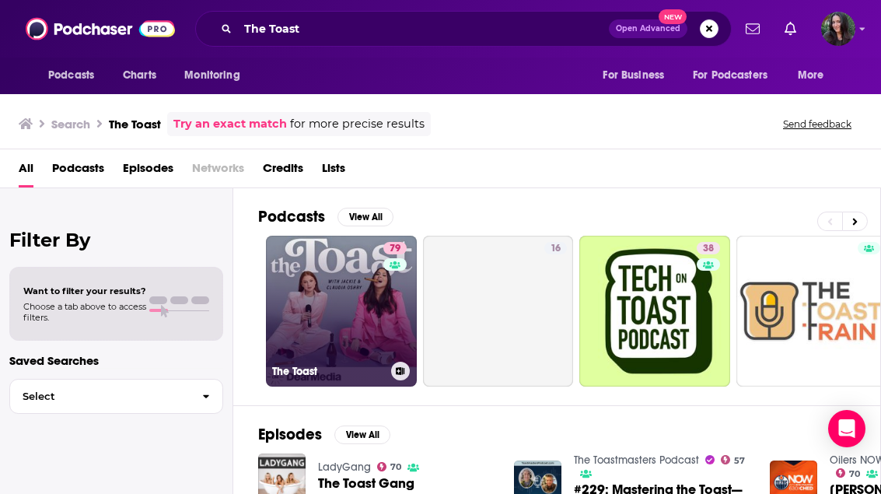
click at [340, 313] on link "79 The Toast" at bounding box center [341, 311] width 151 height 151
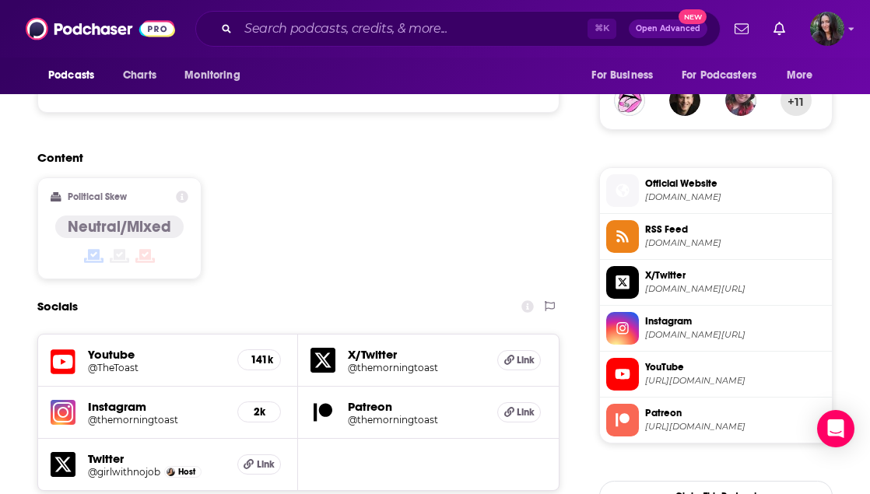
scroll to position [1151, 0]
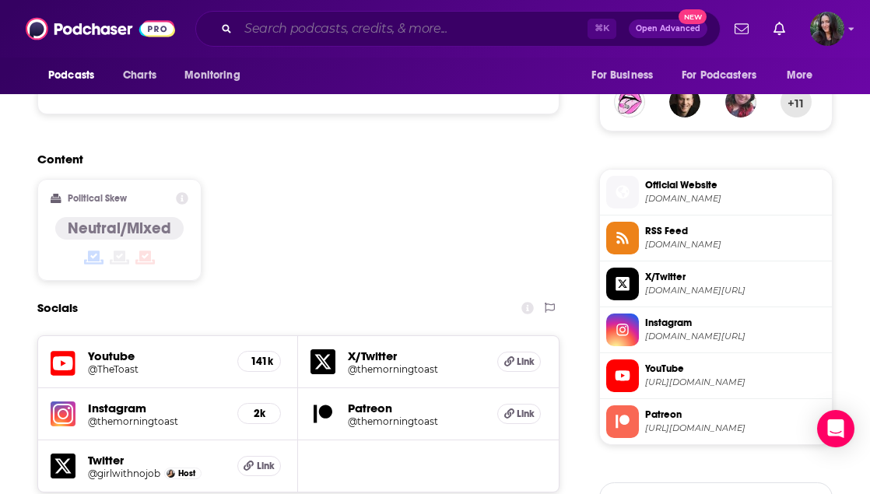
click at [301, 30] on input "Search podcasts, credits, & more..." at bounding box center [412, 28] width 349 height 25
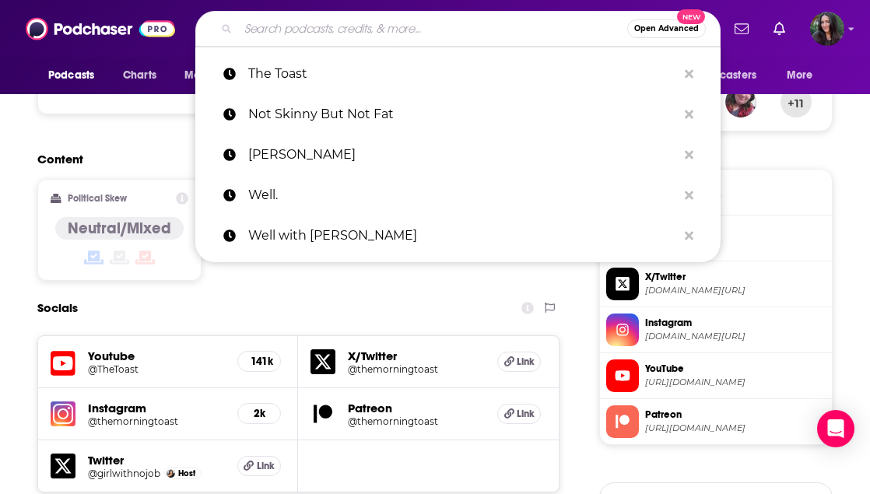
paste input "The Genius Life"
type input "The Genius Life"
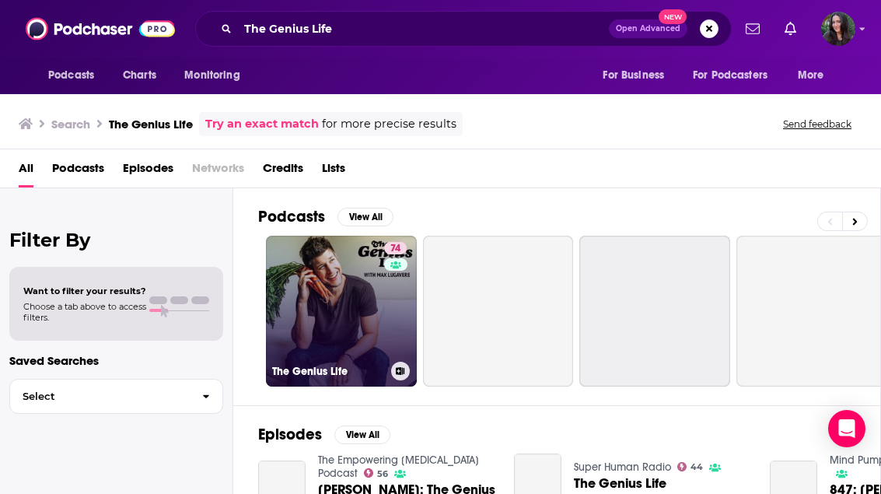
click at [331, 307] on link "74 The Genius Life" at bounding box center [341, 311] width 151 height 151
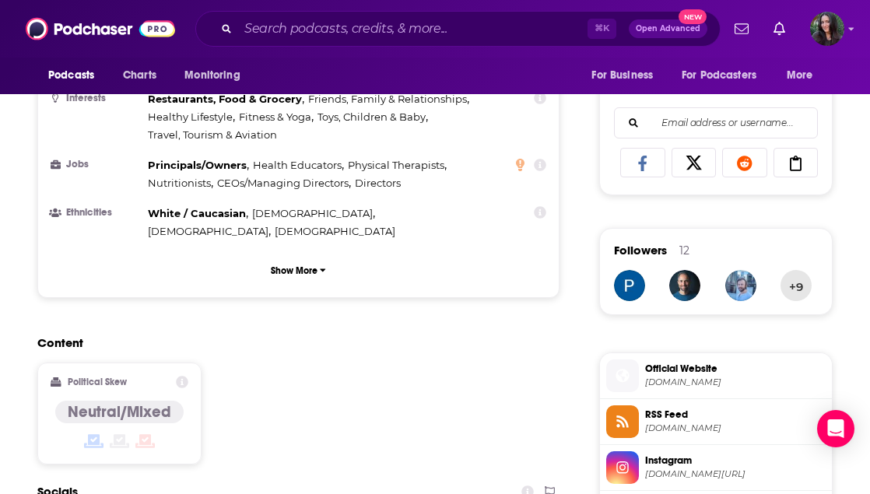
scroll to position [972, 0]
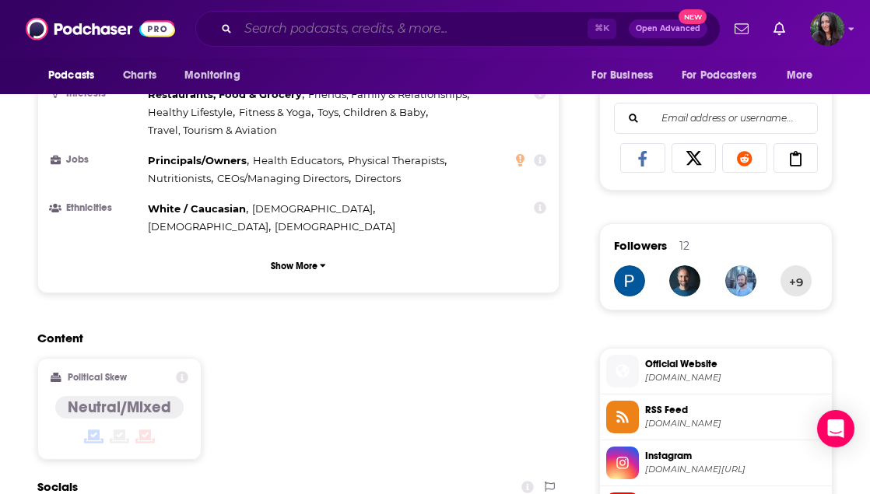
click at [280, 26] on input "Search podcasts, credits, & more..." at bounding box center [412, 28] width 349 height 25
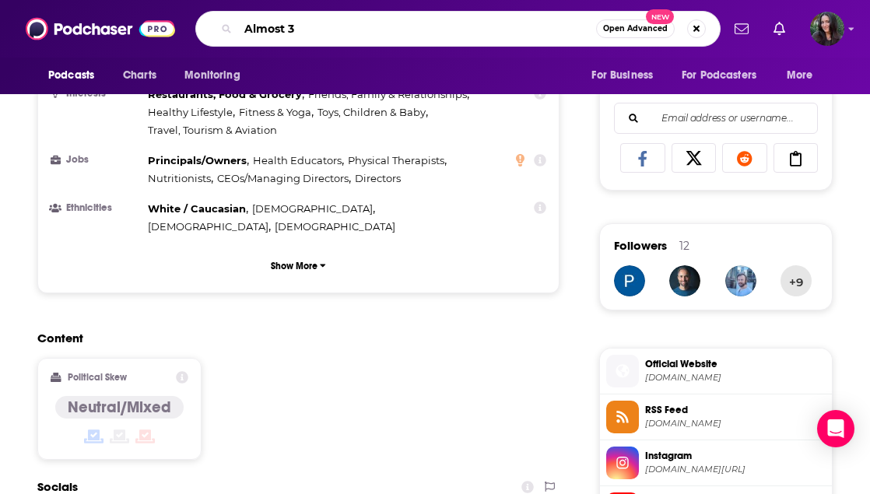
type input "Almost 30"
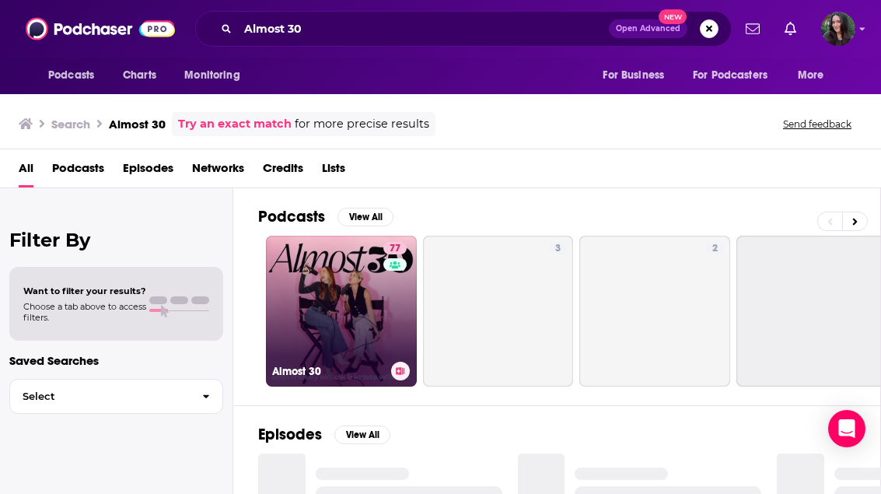
click at [279, 292] on link "77 Almost 30" at bounding box center [341, 311] width 151 height 151
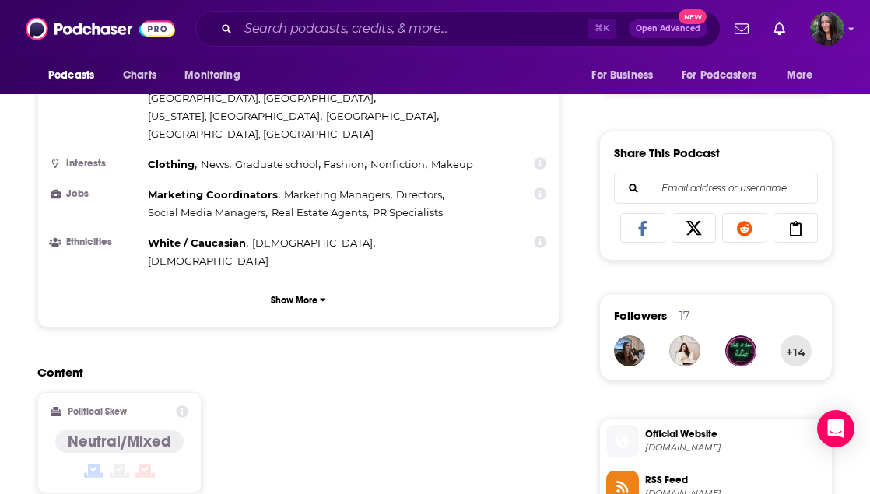
scroll to position [903, 0]
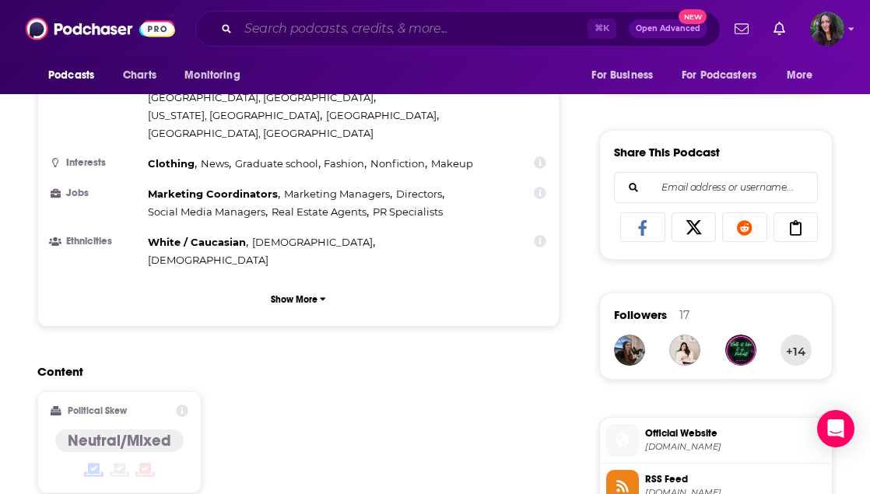
click at [376, 30] on input "Search podcasts, credits, & more..." at bounding box center [412, 28] width 349 height 25
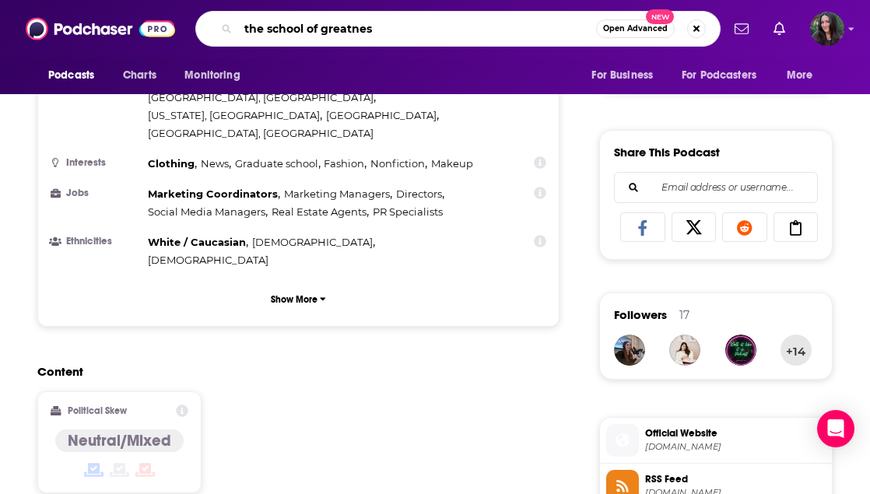
type input "the school of greatness"
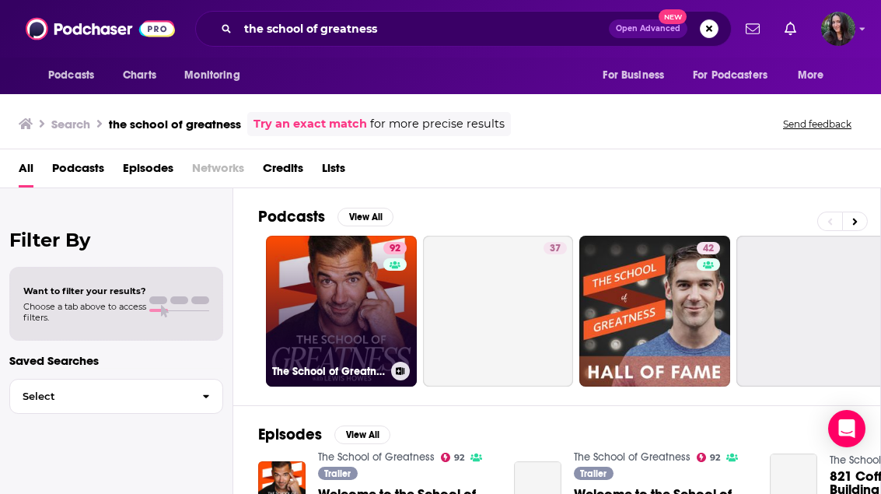
click at [309, 275] on link "92 The School of Greatness" at bounding box center [341, 311] width 151 height 151
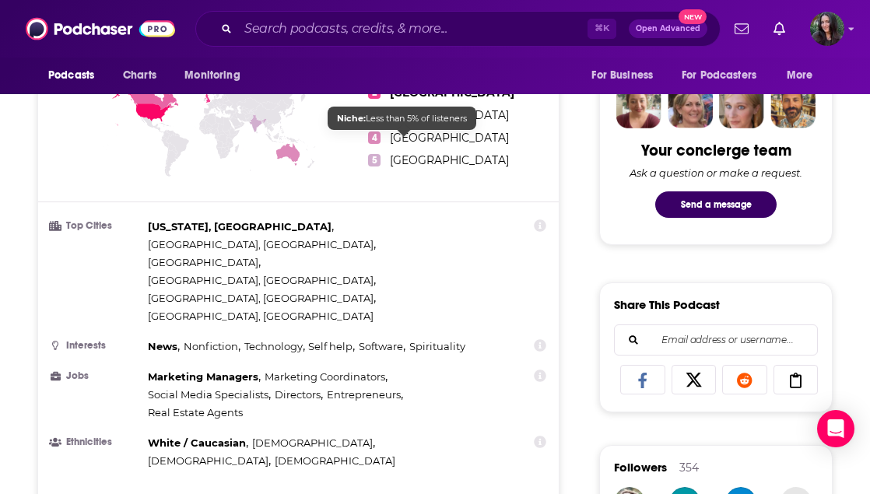
scroll to position [857, 0]
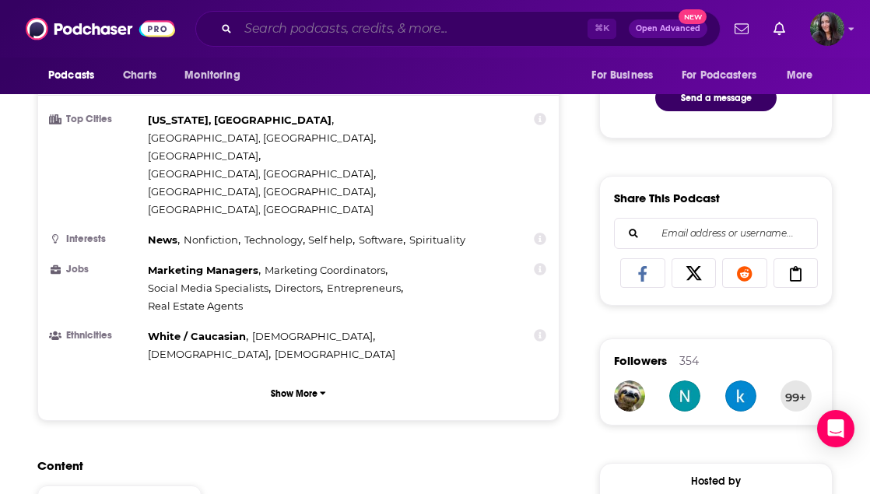
click at [329, 29] on input "Search podcasts, credits, & more..." at bounding box center [412, 28] width 349 height 25
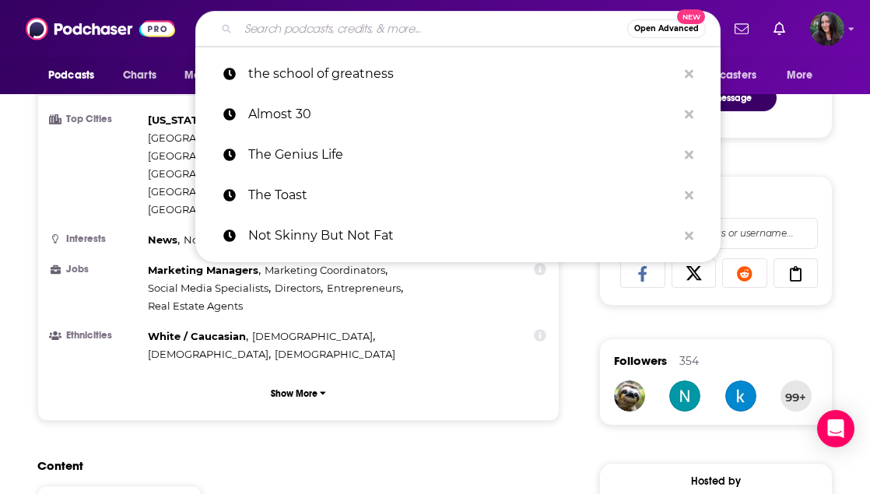
paste input "Tony Robbins Podcast"
type input "Tony Robbins Podcast"
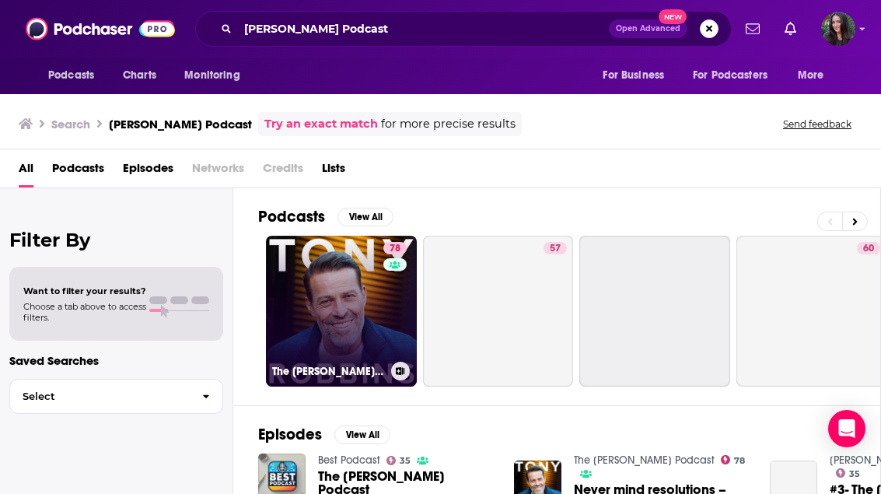
click at [324, 275] on link "78 The Tony Robbins Podcast" at bounding box center [341, 311] width 151 height 151
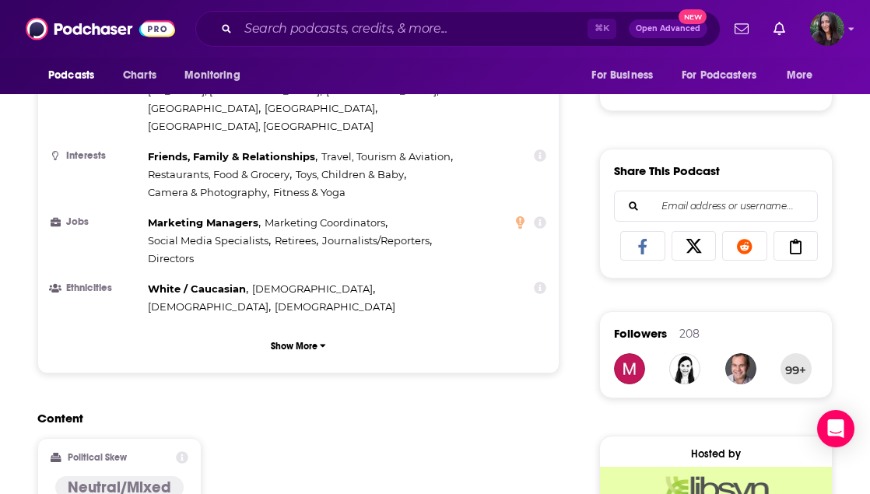
scroll to position [1001, 0]
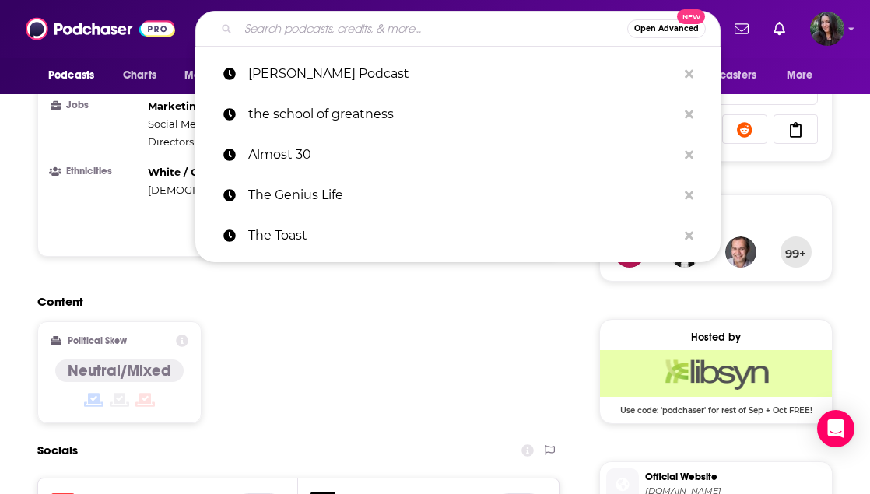
click at [288, 31] on input "Search podcasts, credits, & more..." at bounding box center [432, 28] width 389 height 25
paste input "Breaking Beauty"
type input "Breaking Beauty"
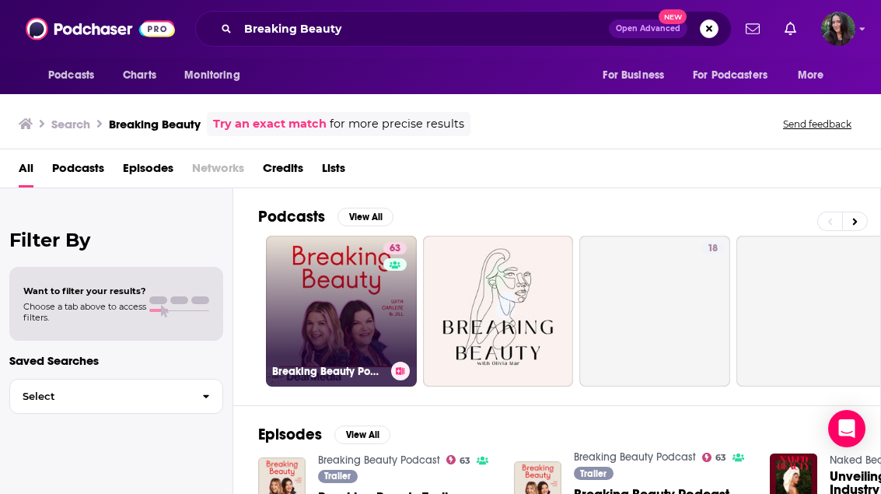
click at [361, 291] on link "63 Breaking Beauty Podcast" at bounding box center [341, 311] width 151 height 151
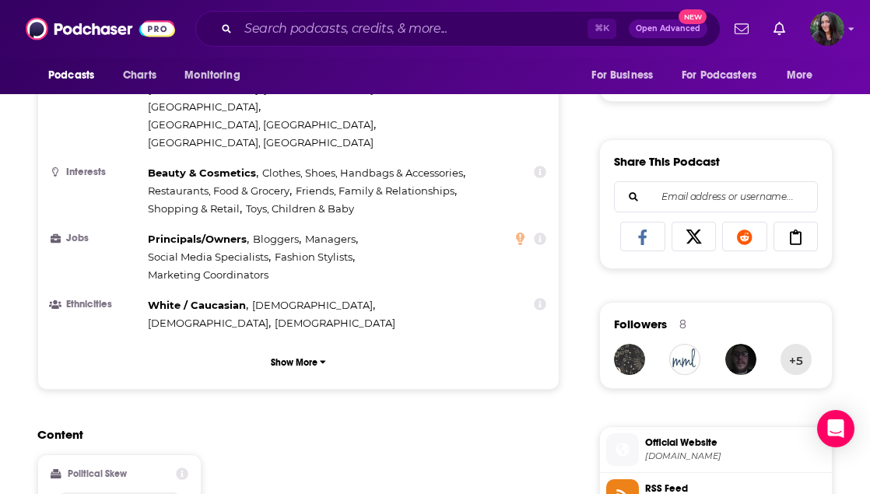
scroll to position [898, 0]
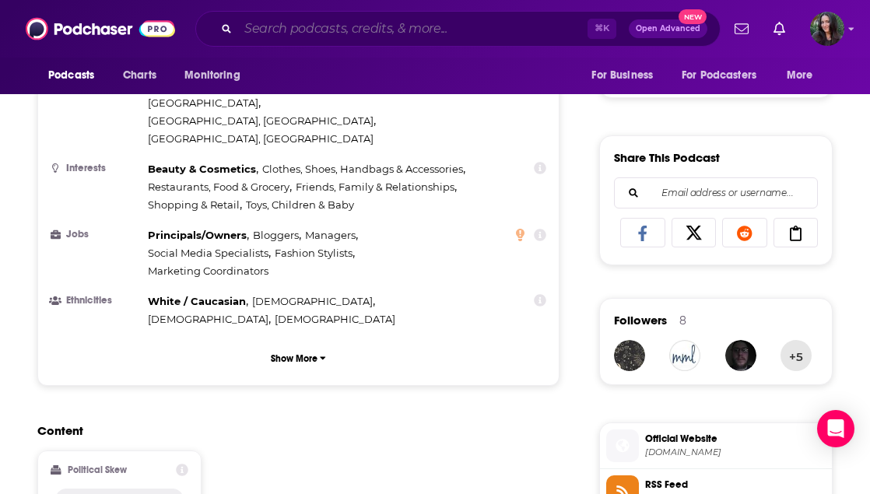
click at [341, 25] on input "Search podcasts, credits, & more..." at bounding box center [412, 28] width 349 height 25
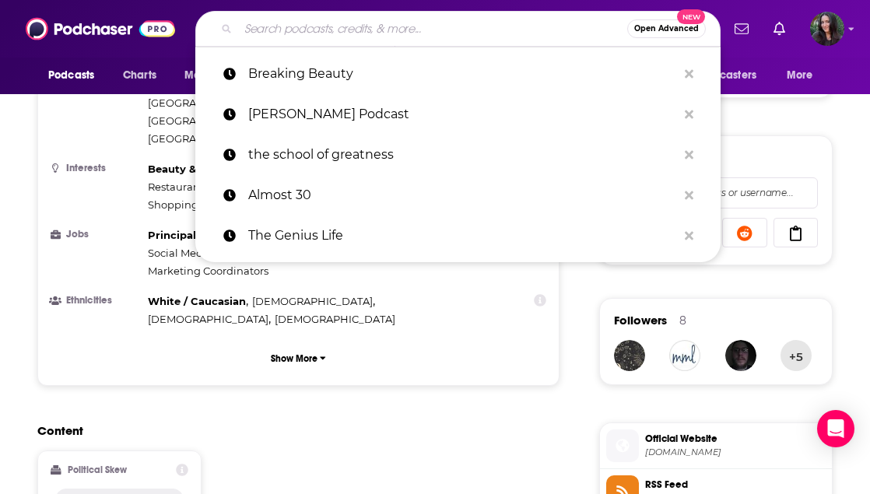
paste input "Second Life"
type input "Second Life"
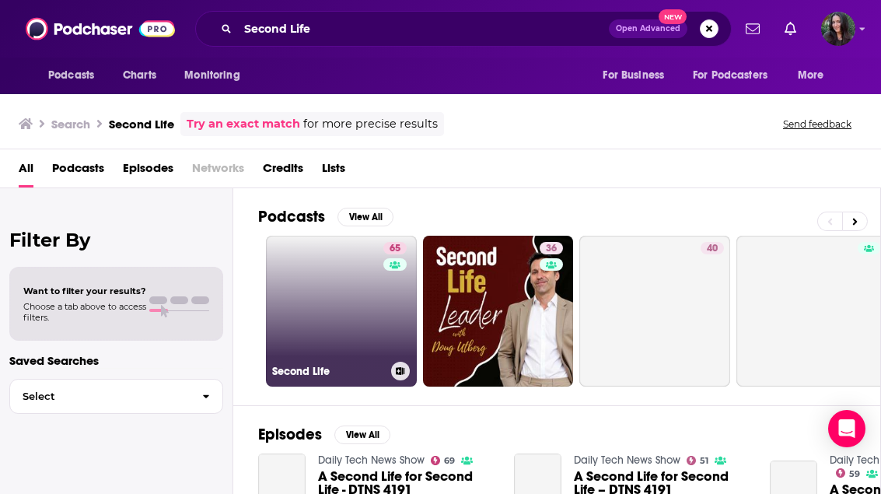
click at [345, 277] on link "65 Second Life" at bounding box center [341, 311] width 151 height 151
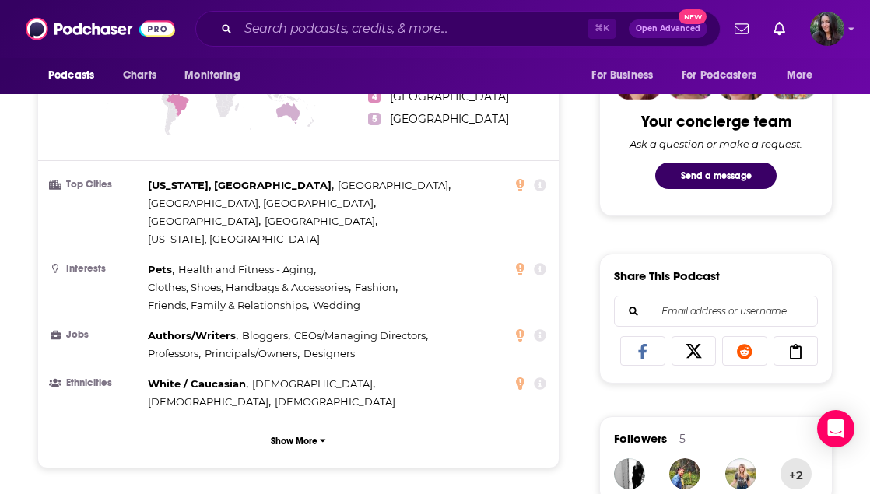
scroll to position [1033, 0]
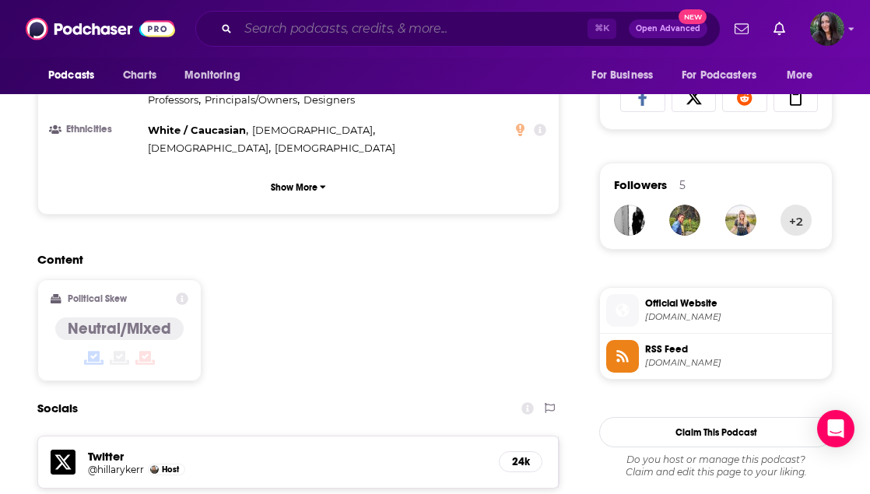
click at [291, 33] on input "Search podcasts, credits, & more..." at bounding box center [412, 28] width 349 height 25
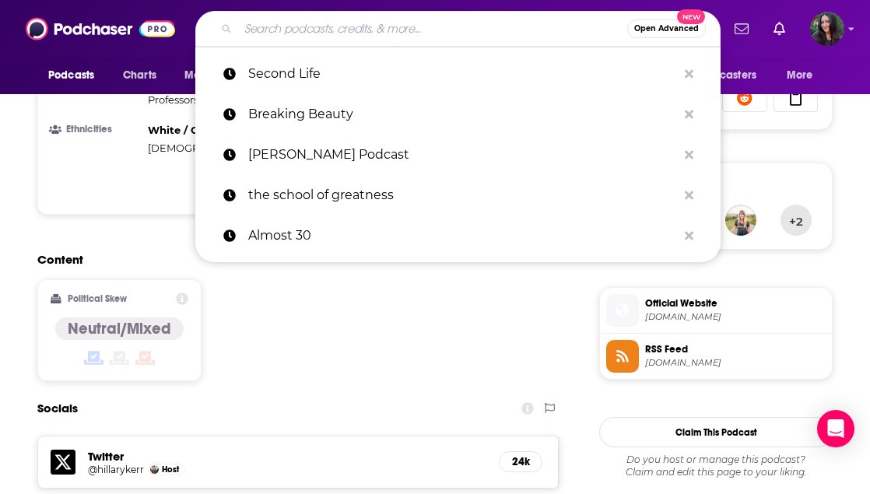
paste input "The BoF Podcast"
type input "The BoF Podcast"
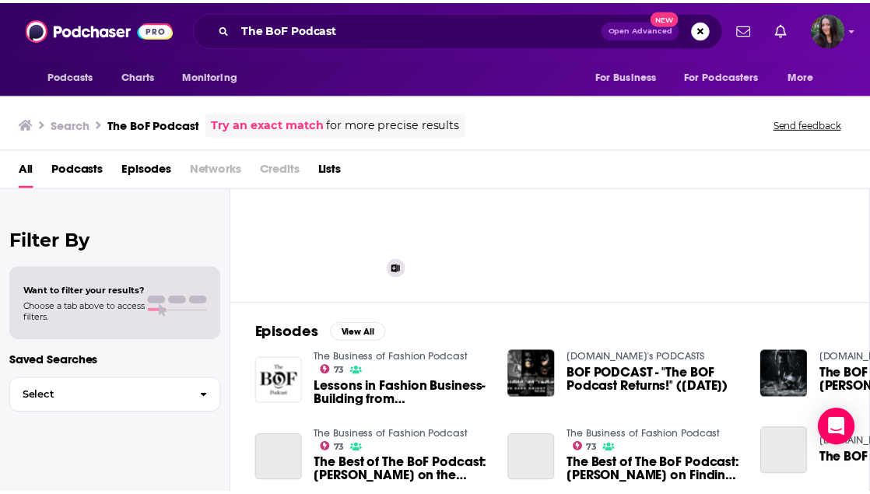
scroll to position [116, 0]
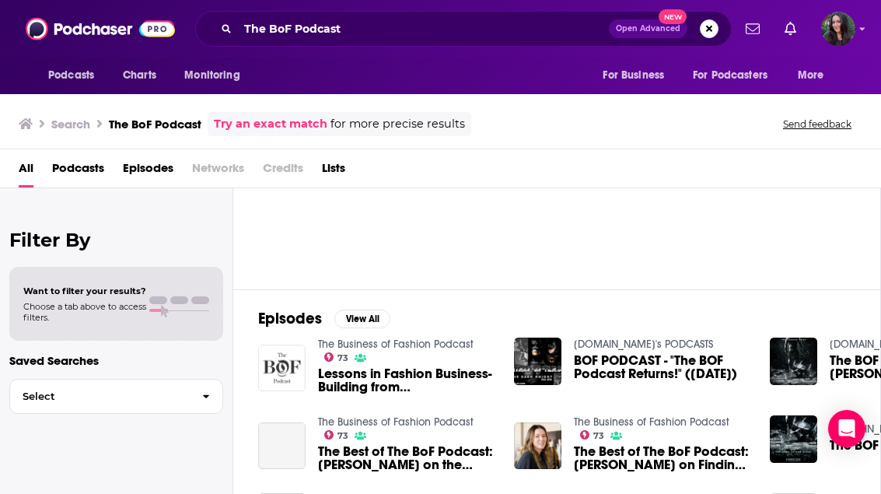
click at [275, 364] on img "Lessons in Fashion Business-Building from Proenza Schouler | The BoF Podcast" at bounding box center [281, 368] width 47 height 47
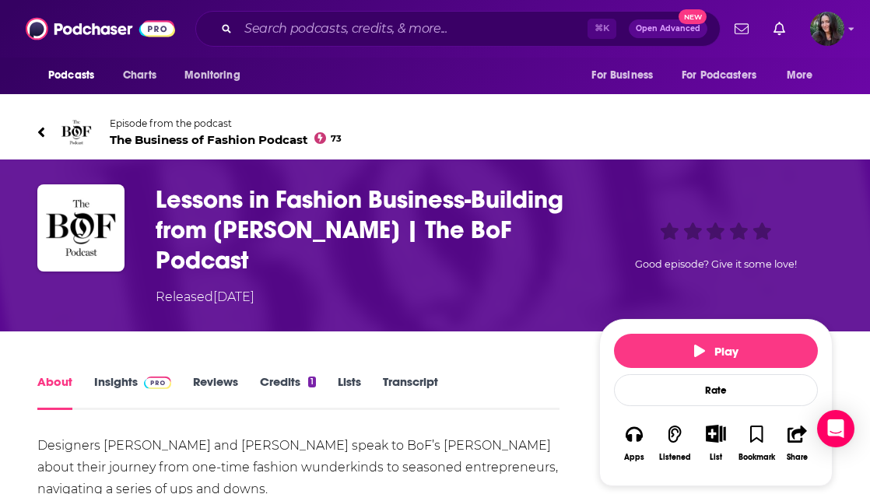
click at [200, 134] on span "The Business of Fashion Podcast 73" at bounding box center [226, 139] width 232 height 15
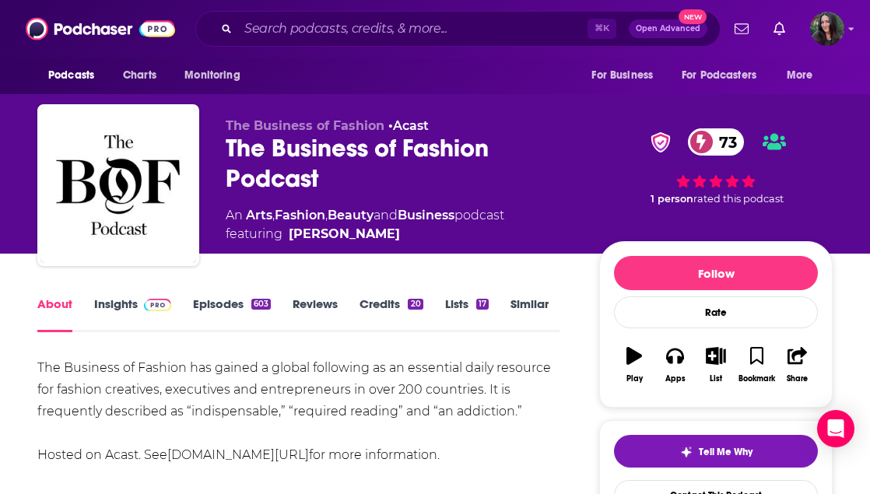
click at [218, 299] on link "Episodes 603" at bounding box center [232, 314] width 78 height 36
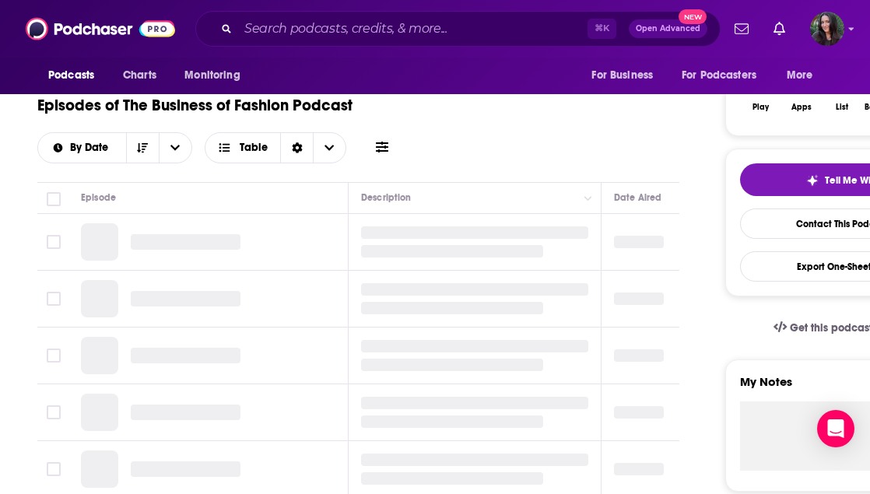
scroll to position [89, 0]
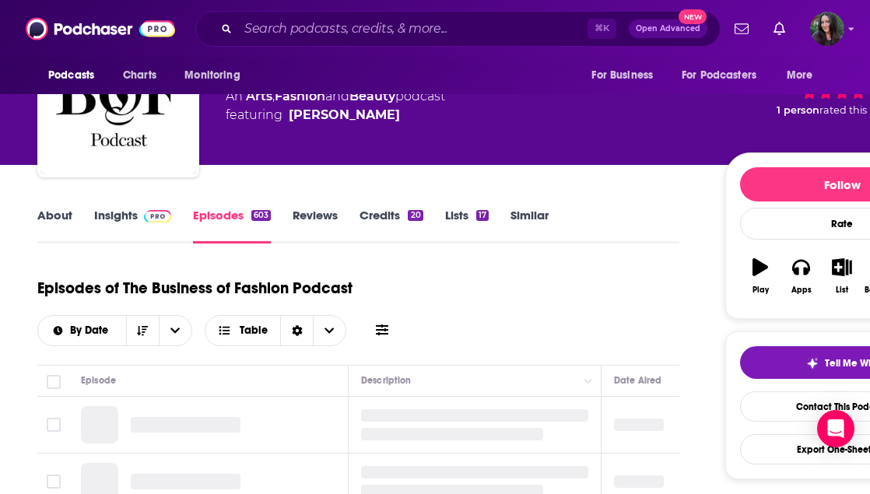
click at [100, 215] on link "Insights" at bounding box center [132, 226] width 77 height 36
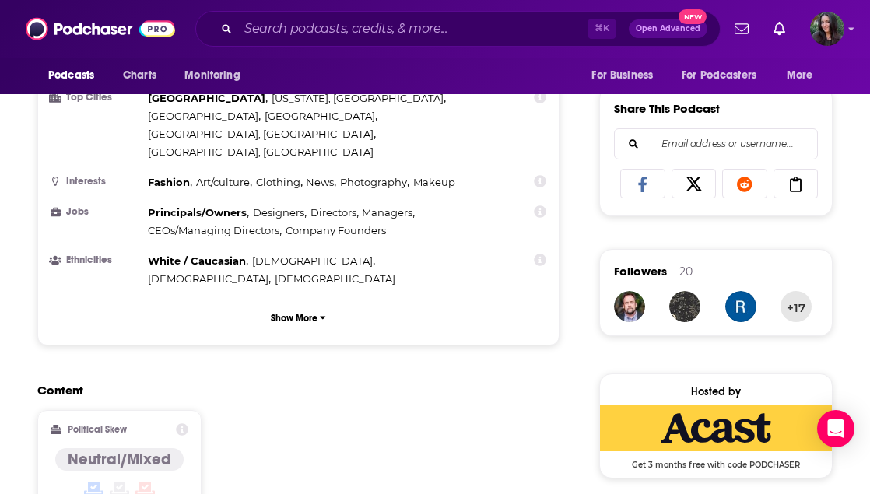
scroll to position [947, 0]
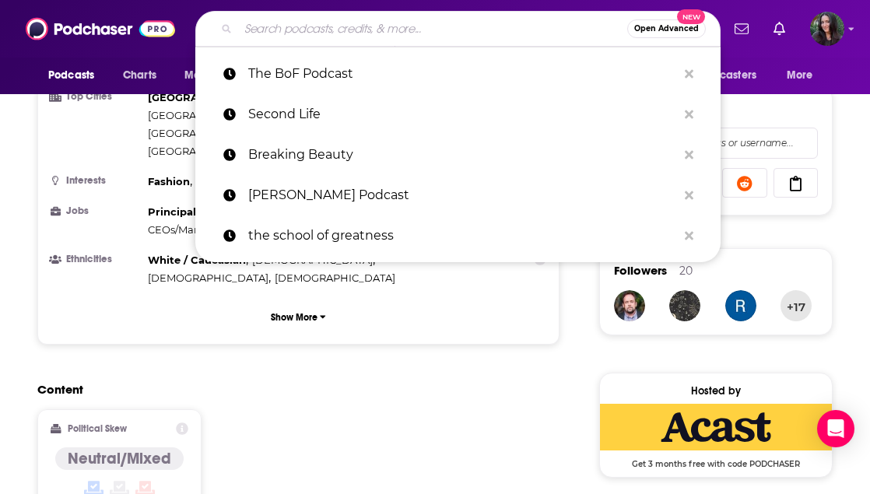
click at [332, 39] on input "Search podcasts, credits, & more..." at bounding box center [432, 28] width 389 height 25
paste input "The Burnouts"
type input "The Burnouts"
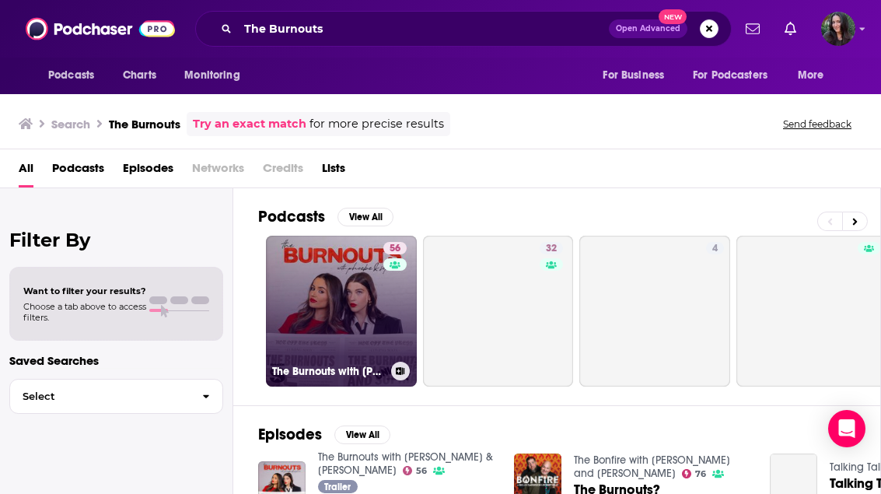
click at [337, 273] on link "56 The Burnouts with Phoebe & Sophia" at bounding box center [341, 311] width 151 height 151
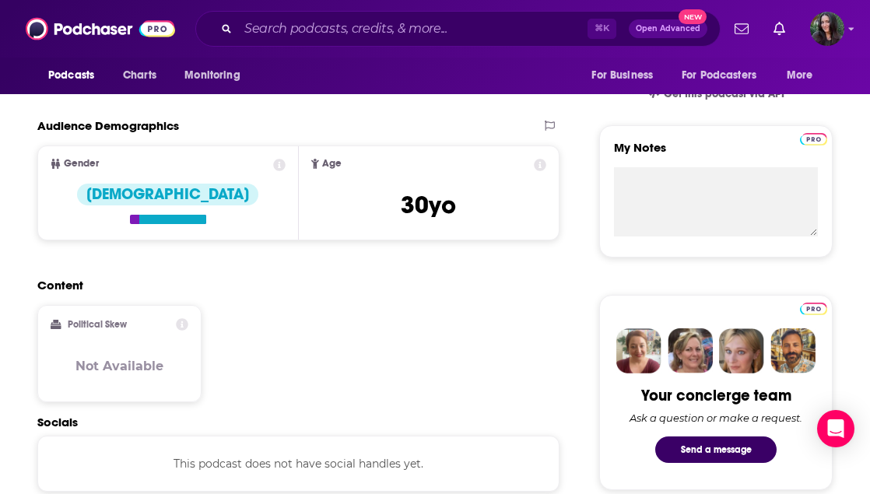
scroll to position [480, 0]
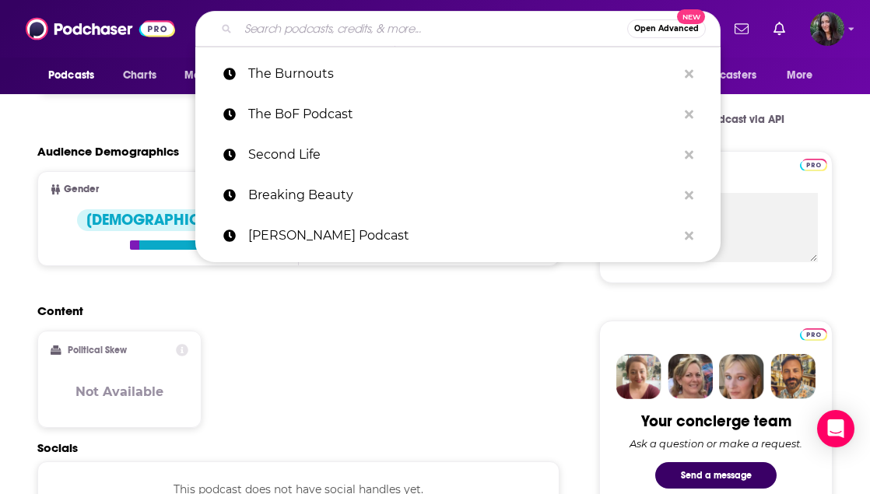
click at [343, 29] on input "Search podcasts, credits, & more..." at bounding box center [432, 28] width 389 height 25
paste input "Be well By Kelly"
type input "Be well By Kelly"
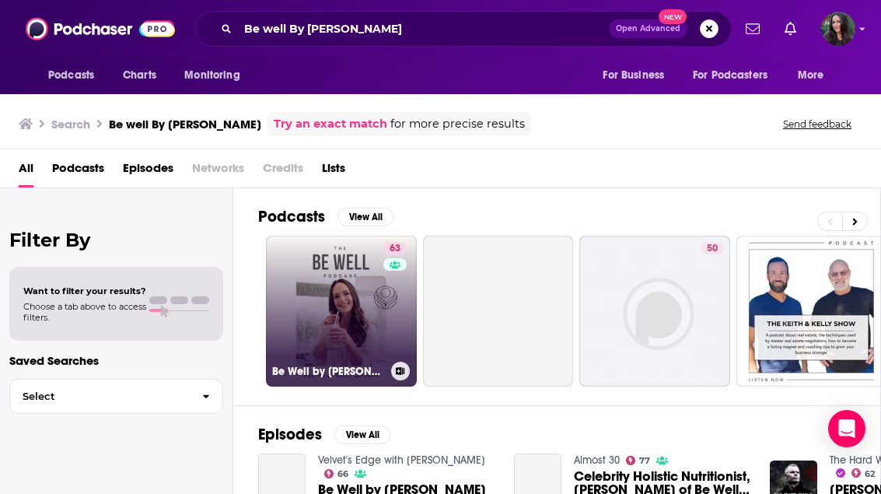
click at [348, 289] on link "63 Be Well by Kelly Leveque" at bounding box center [341, 311] width 151 height 151
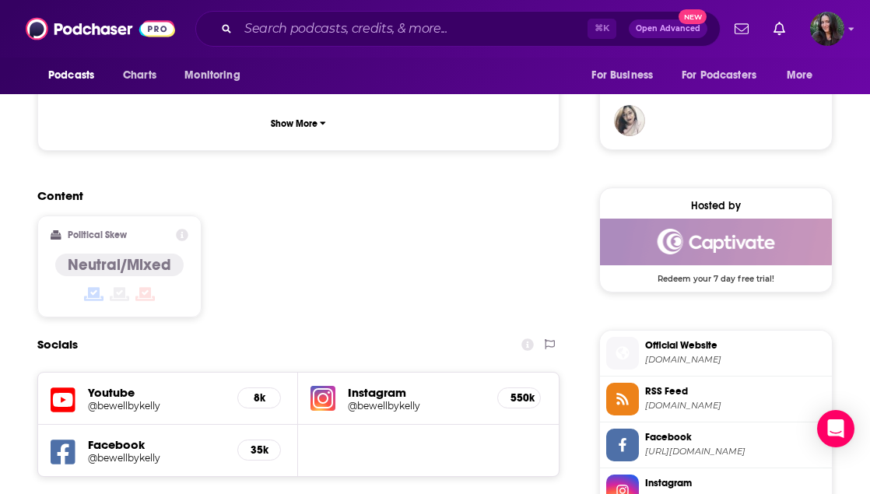
scroll to position [1132, 0]
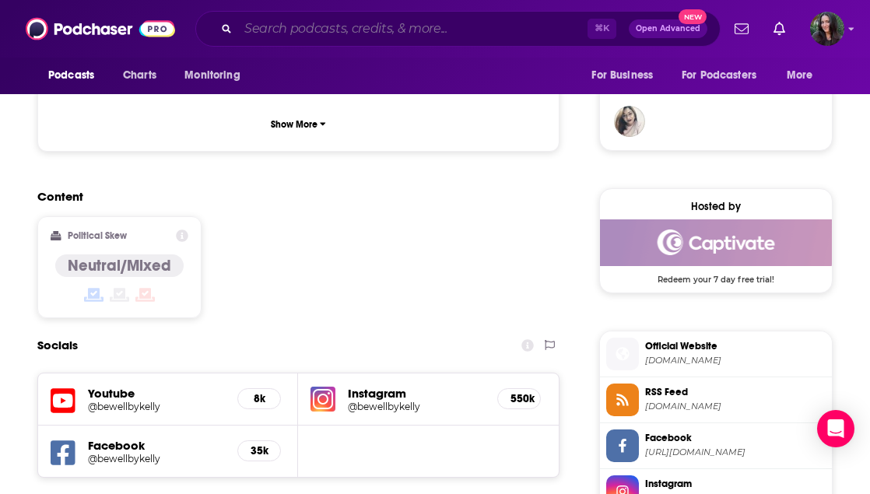
click at [292, 33] on input "Search podcasts, credits, & more..." at bounding box center [412, 28] width 349 height 25
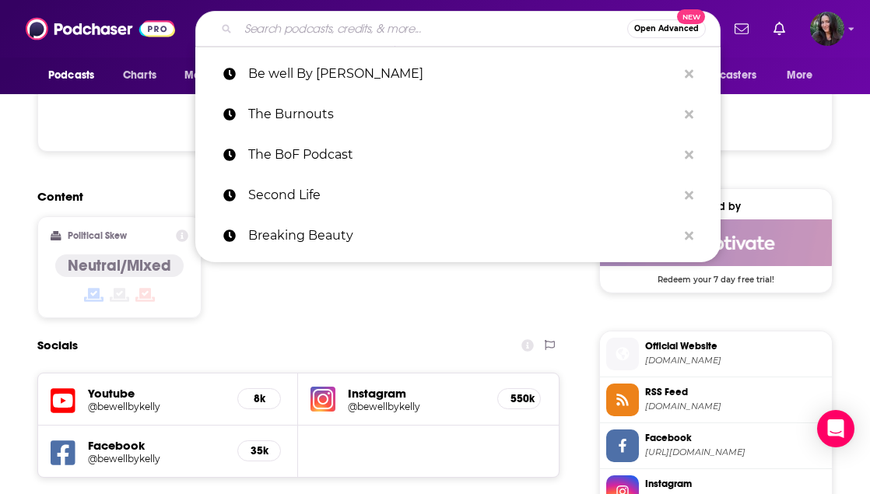
paste input "Move with Heart - [PERSON_NAME]"
type input "Move with Heart - [PERSON_NAME]"
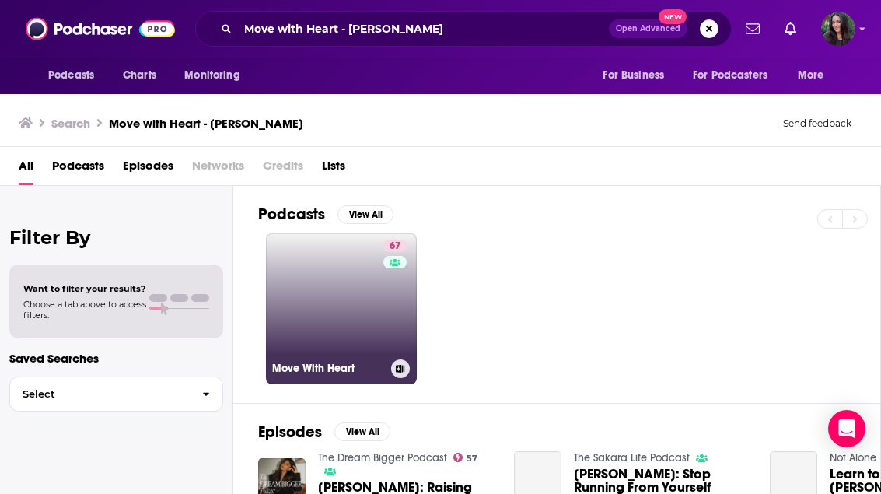
click at [333, 289] on link "67 Move With Heart" at bounding box center [341, 308] width 151 height 151
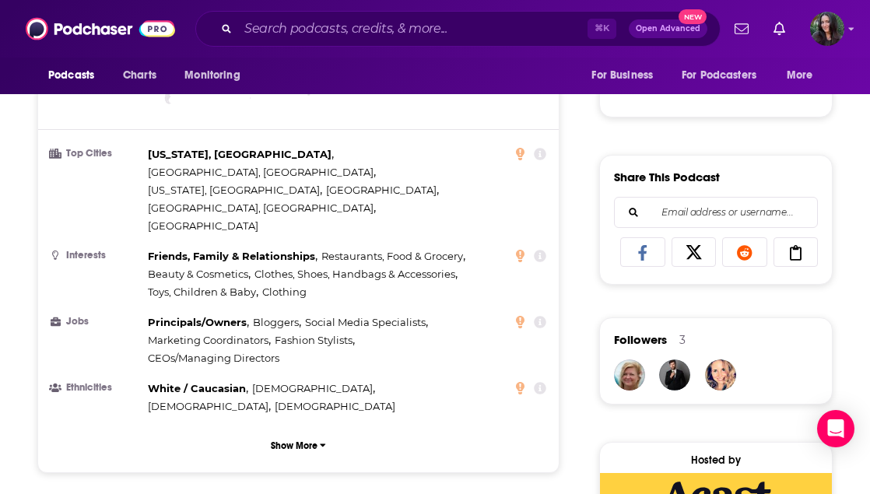
scroll to position [974, 0]
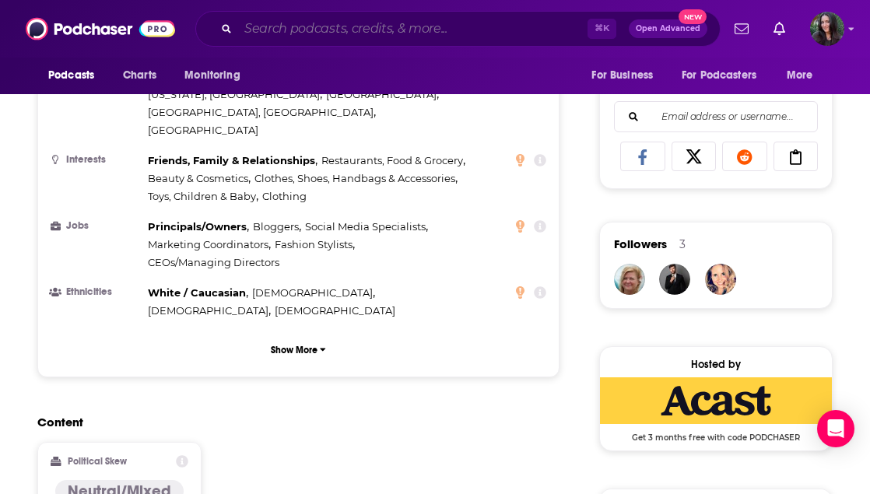
click at [340, 28] on input "Search podcasts, credits, & more..." at bounding box center [412, 28] width 349 height 25
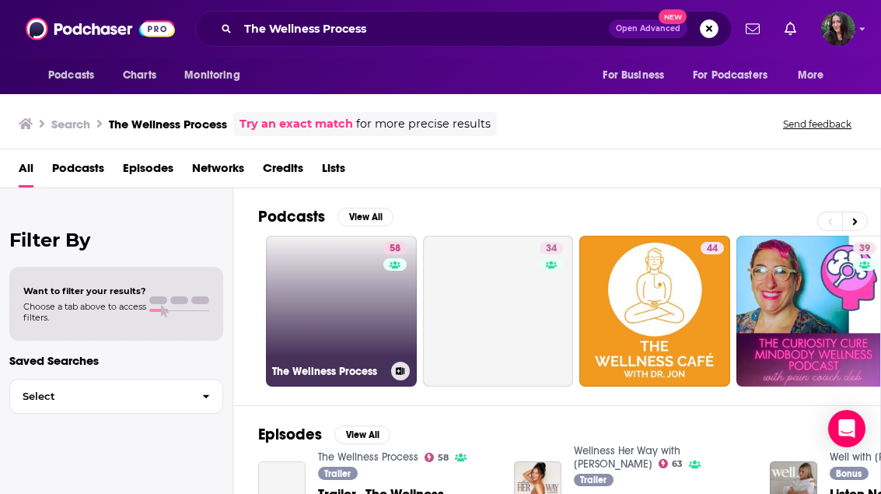
click at [348, 297] on link "58 The Wellness Process" at bounding box center [341, 311] width 151 height 151
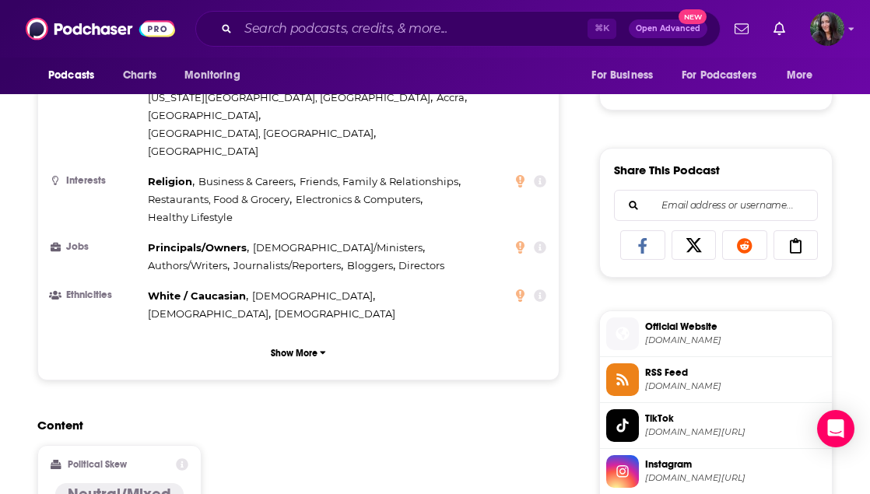
scroll to position [891, 0]
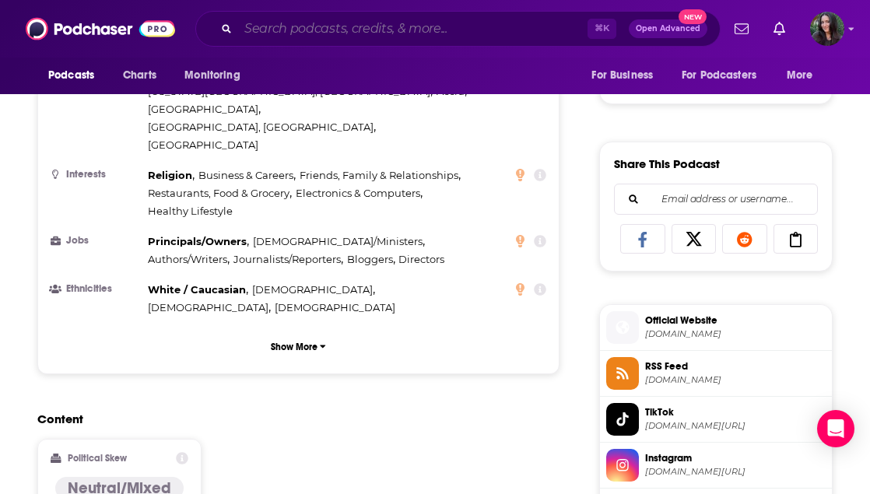
click at [301, 23] on input "Search podcasts, credits, & more..." at bounding box center [412, 28] width 349 height 25
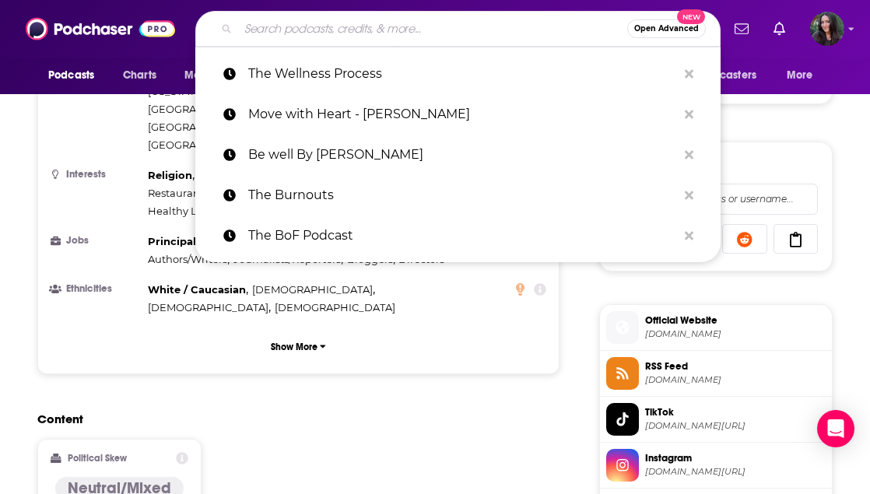
paste input "The Skinny Confidential"
type input "The Skinny Confidential"
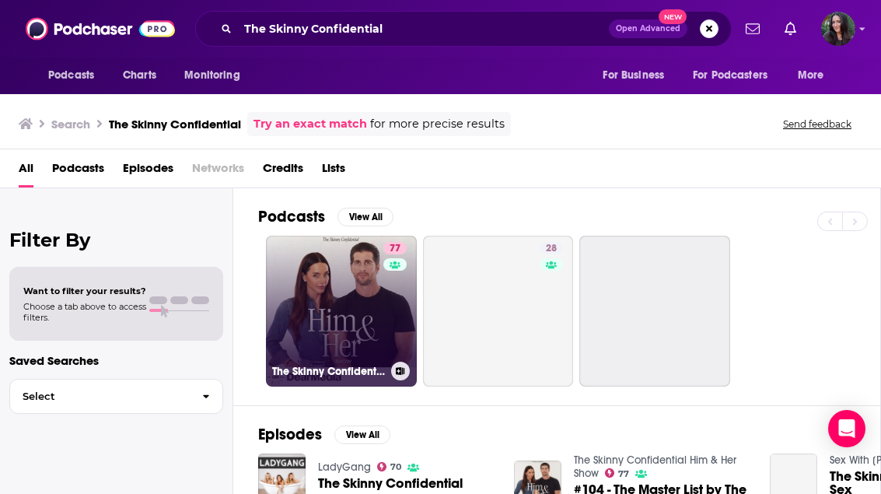
click at [322, 292] on link "77 The Skinny Confidential Him & Her Show" at bounding box center [341, 311] width 151 height 151
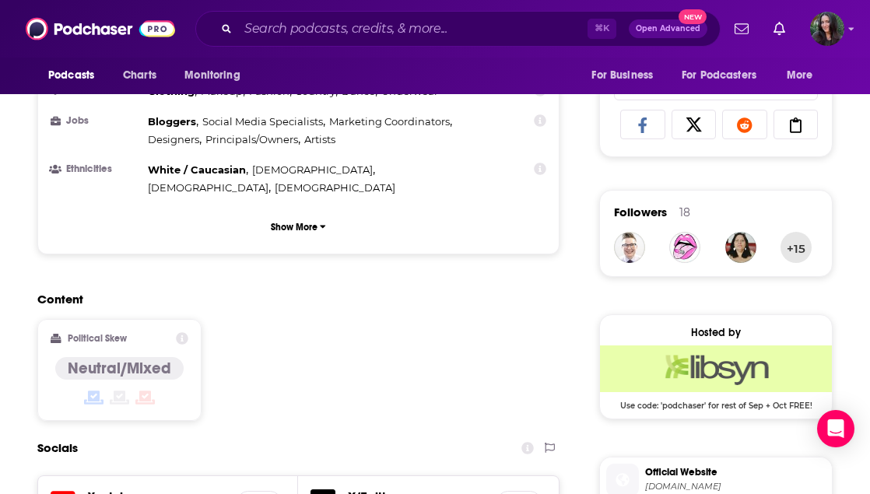
scroll to position [997, 0]
